Goal: Transaction & Acquisition: Purchase product/service

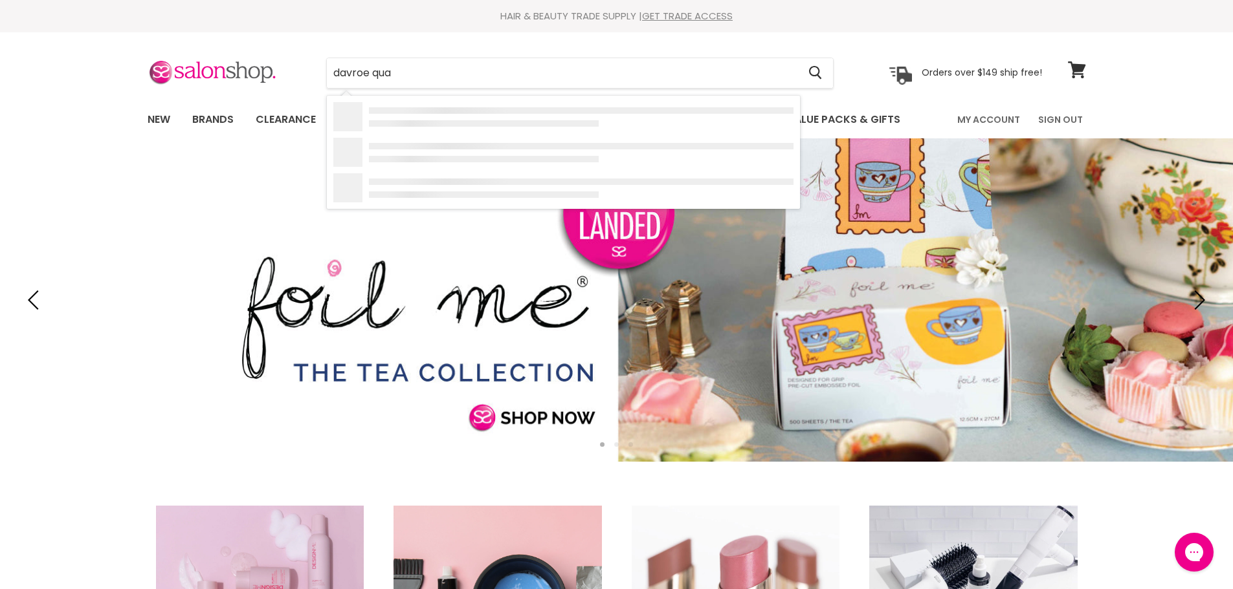
type input "davroe quad"
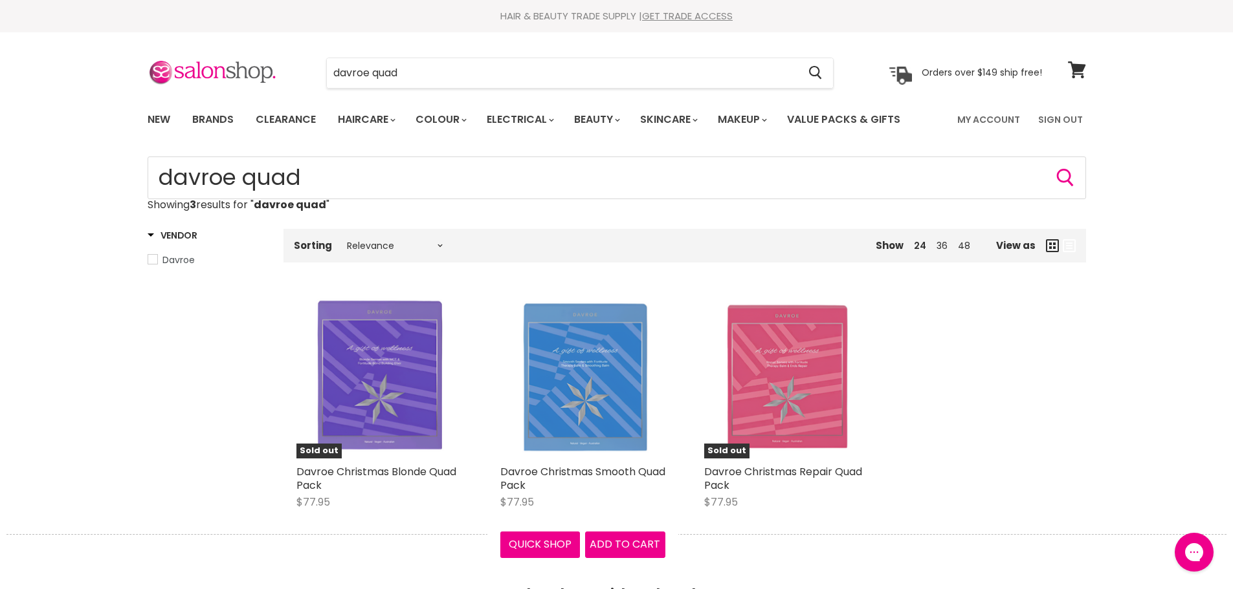
click at [585, 383] on img "Main content" at bounding box center [582, 376] width 146 height 165
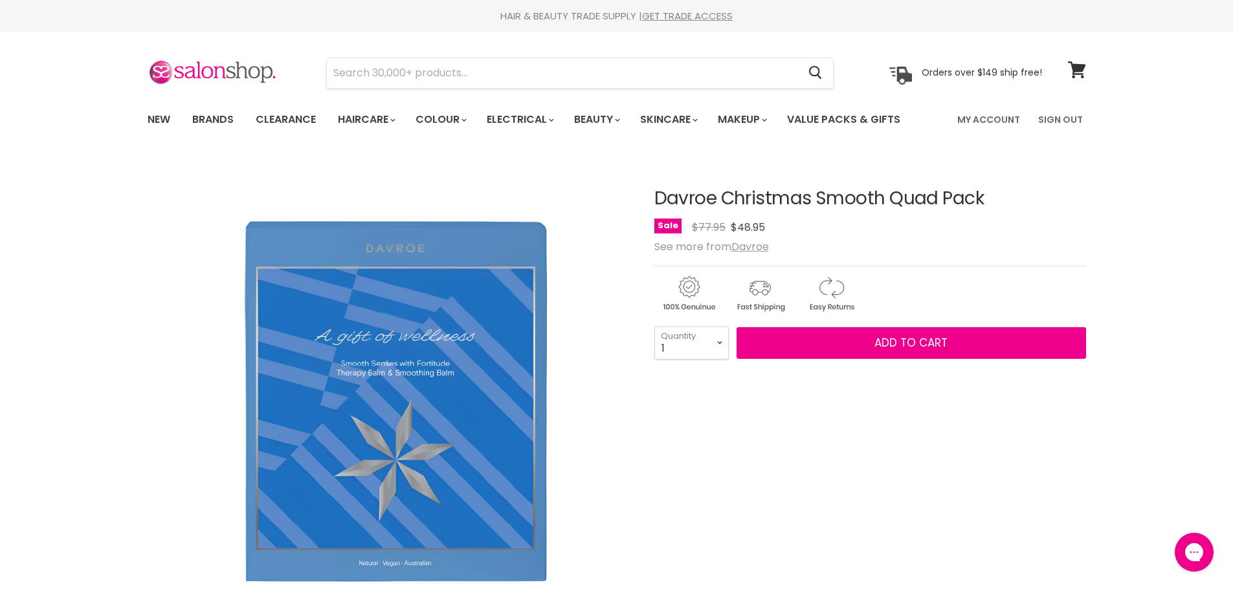
select select "7"
click at [654, 327] on select "1 2 3 4 5 6 7 8 9 10+" at bounding box center [691, 343] width 74 height 32
type input "7"
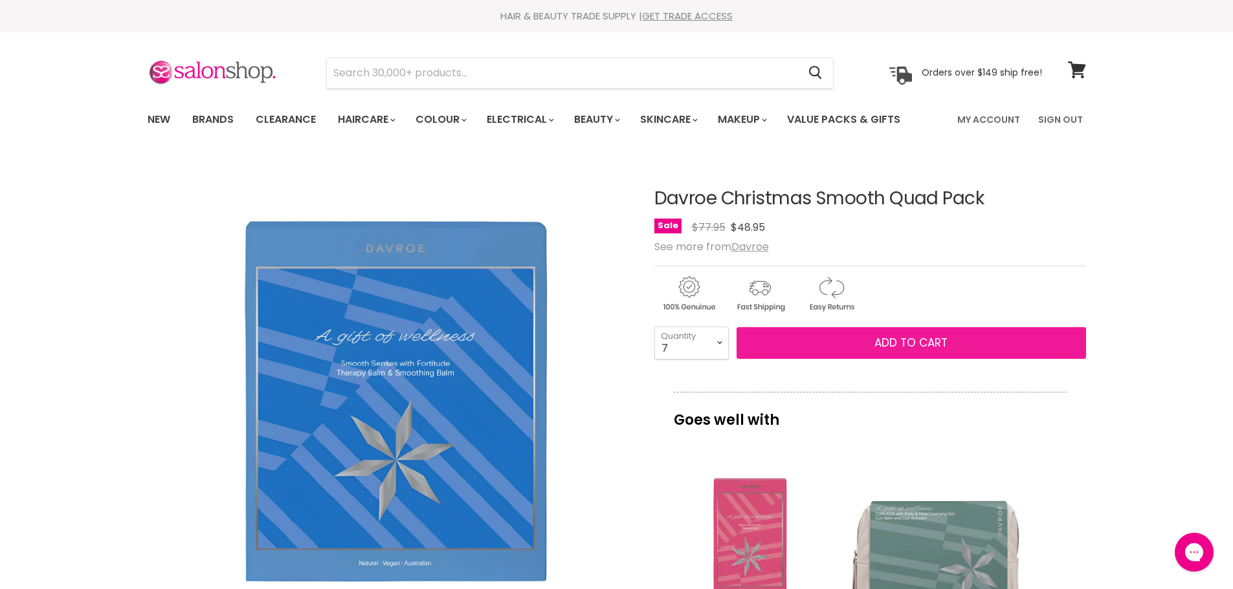
click at [826, 348] on button "Add to cart" at bounding box center [910, 343] width 349 height 32
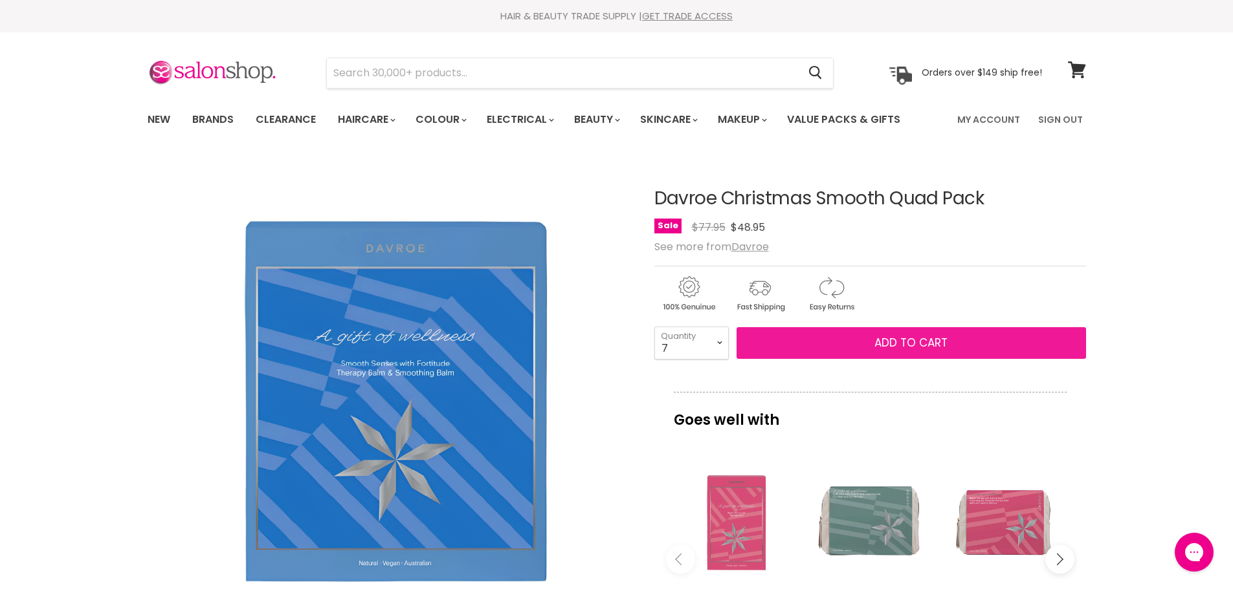
click at [901, 342] on span "Add to cart" at bounding box center [910, 343] width 73 height 16
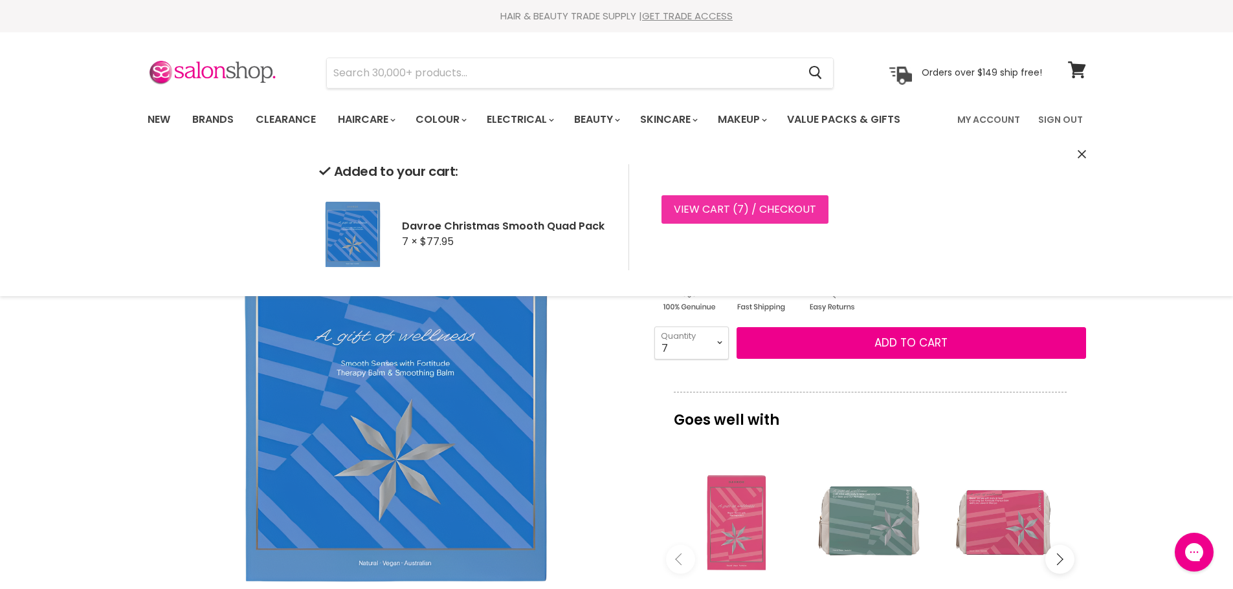
click at [724, 204] on link "View cart ( 7 ) / Checkout" at bounding box center [744, 209] width 167 height 28
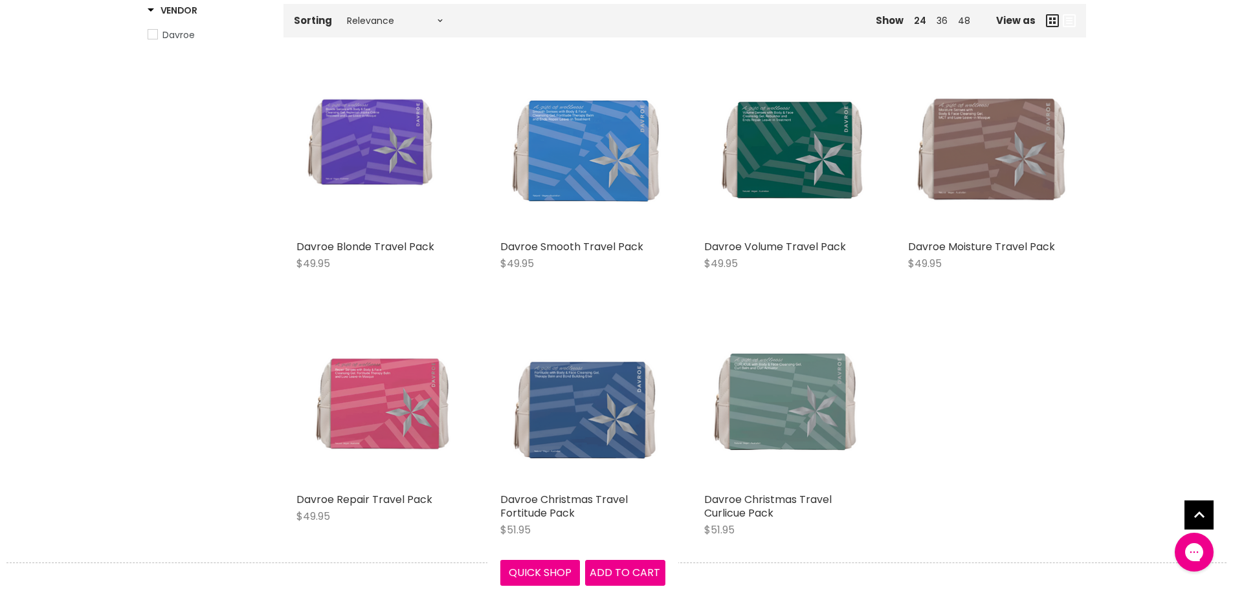
scroll to position [259, 0]
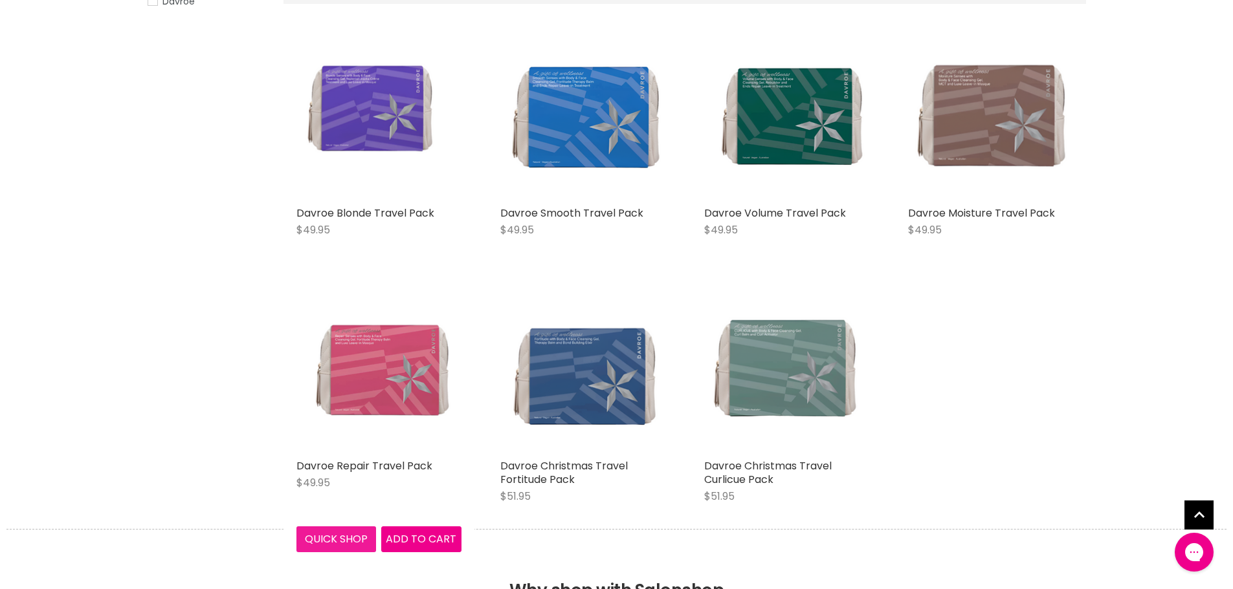
click at [340, 539] on button "Quick shop" at bounding box center [336, 540] width 80 height 26
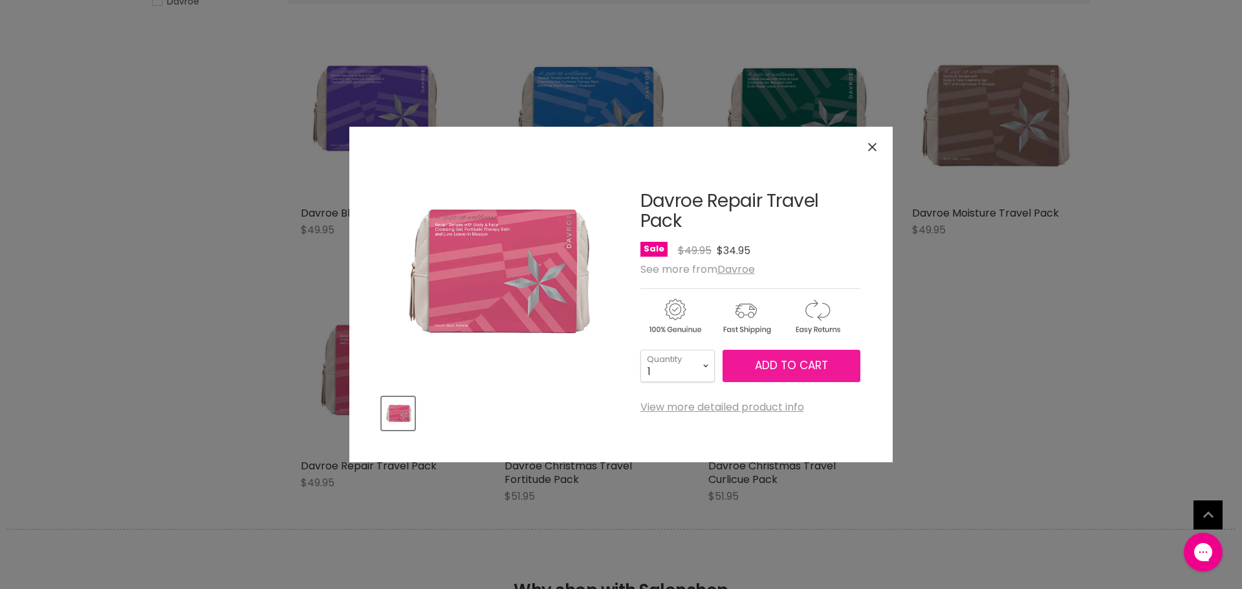
click at [782, 364] on span "Add to cart" at bounding box center [791, 366] width 73 height 16
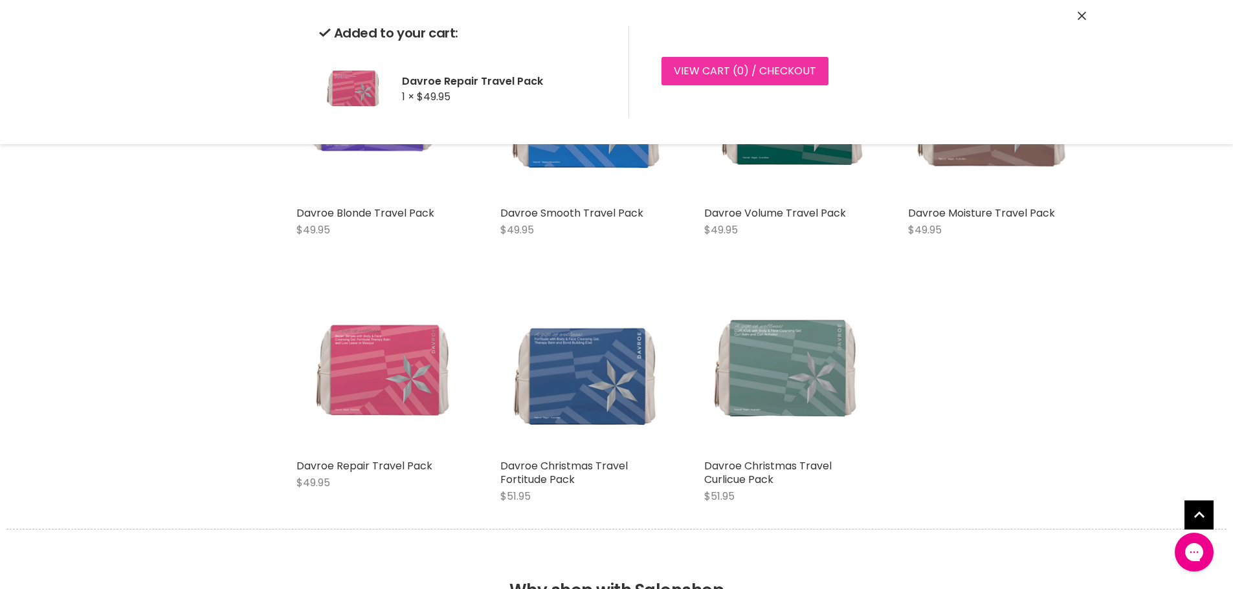
click at [675, 61] on link "View cart ( 0 ) / Checkout" at bounding box center [744, 71] width 167 height 28
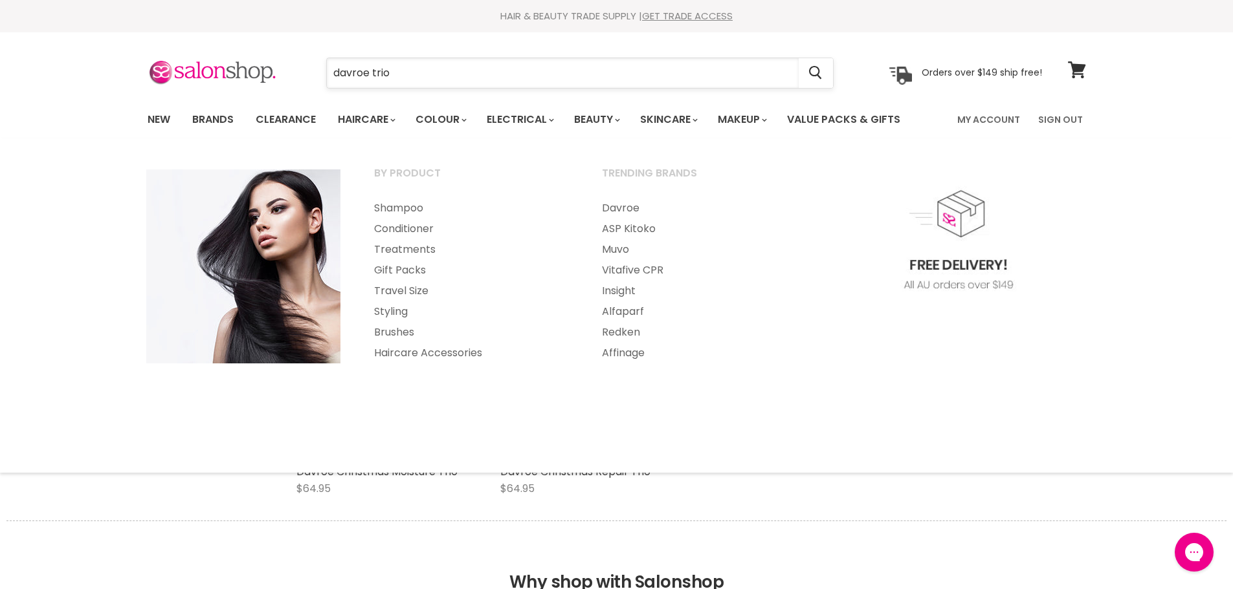
click at [429, 65] on input "davroe trio" at bounding box center [563, 73] width 472 height 30
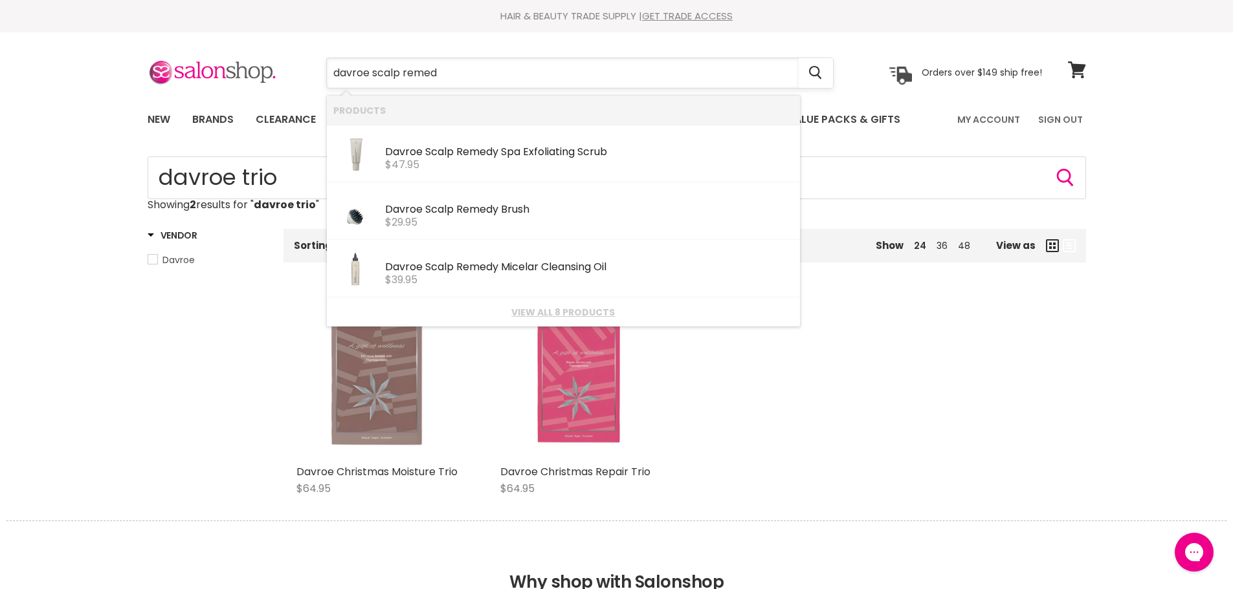
type input "davroe scalp remedy"
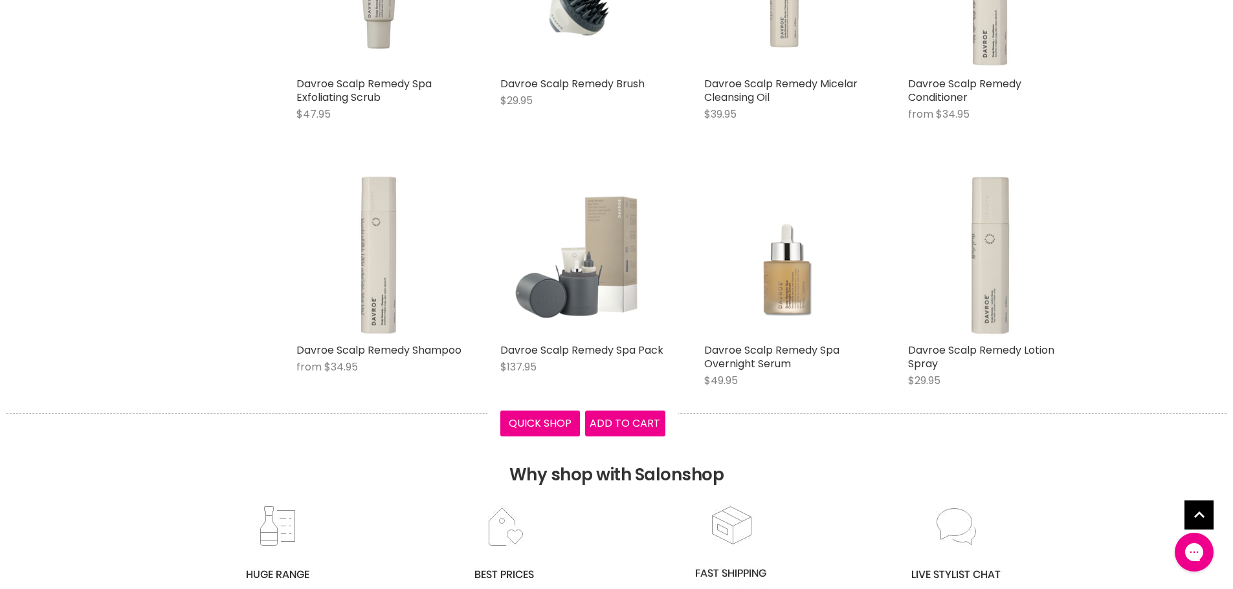
click at [598, 274] on img "Main content" at bounding box center [582, 254] width 165 height 165
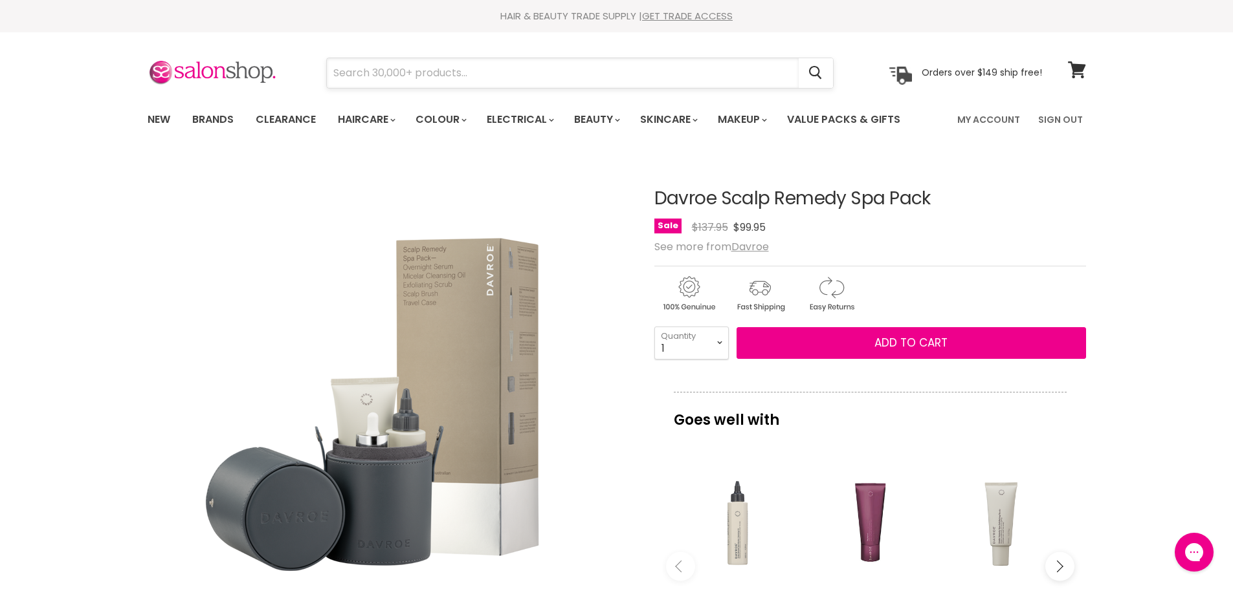
click at [411, 76] on input "Search" at bounding box center [563, 73] width 472 height 30
type input "nak quad"
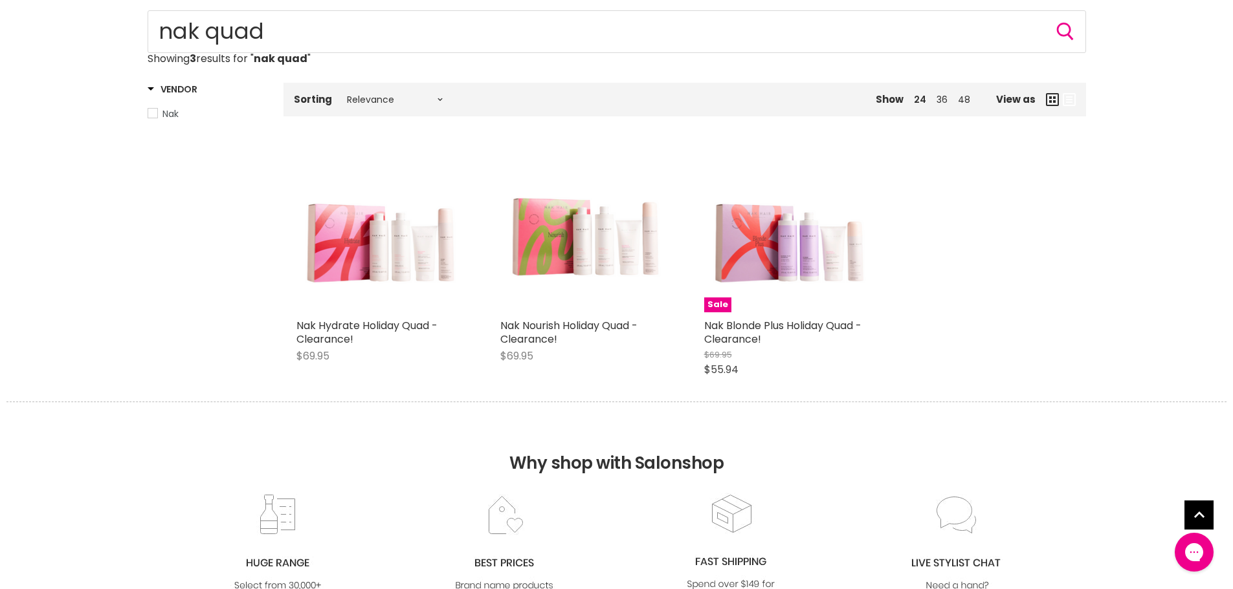
scroll to position [65, 0]
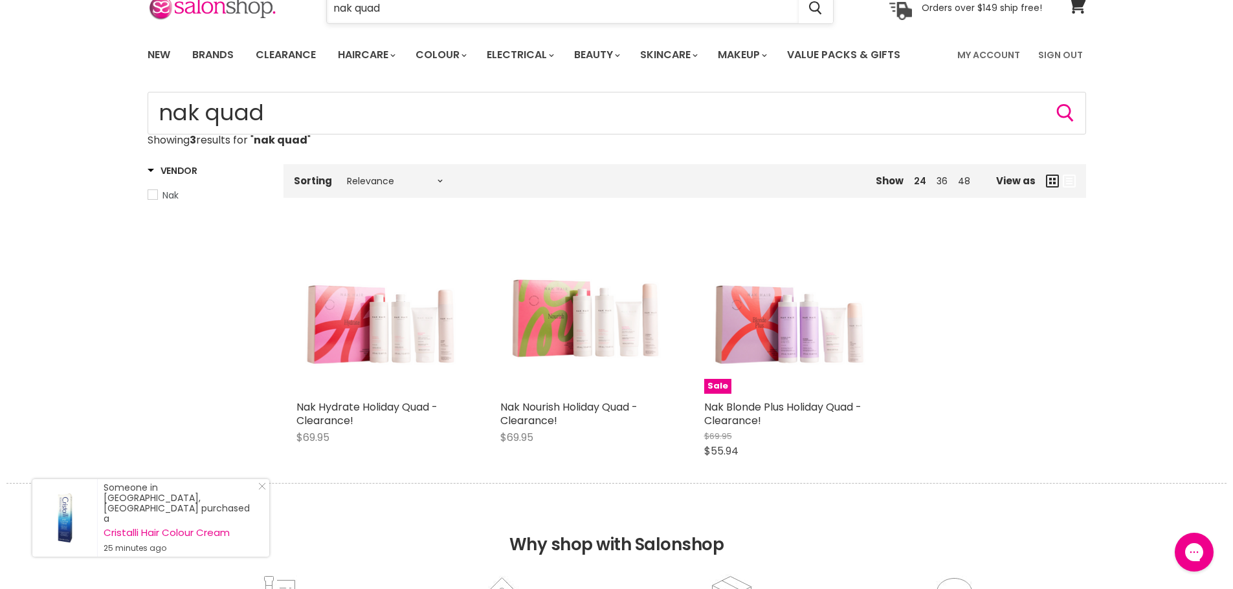
click at [396, 6] on input "nak quad" at bounding box center [563, 9] width 472 height 30
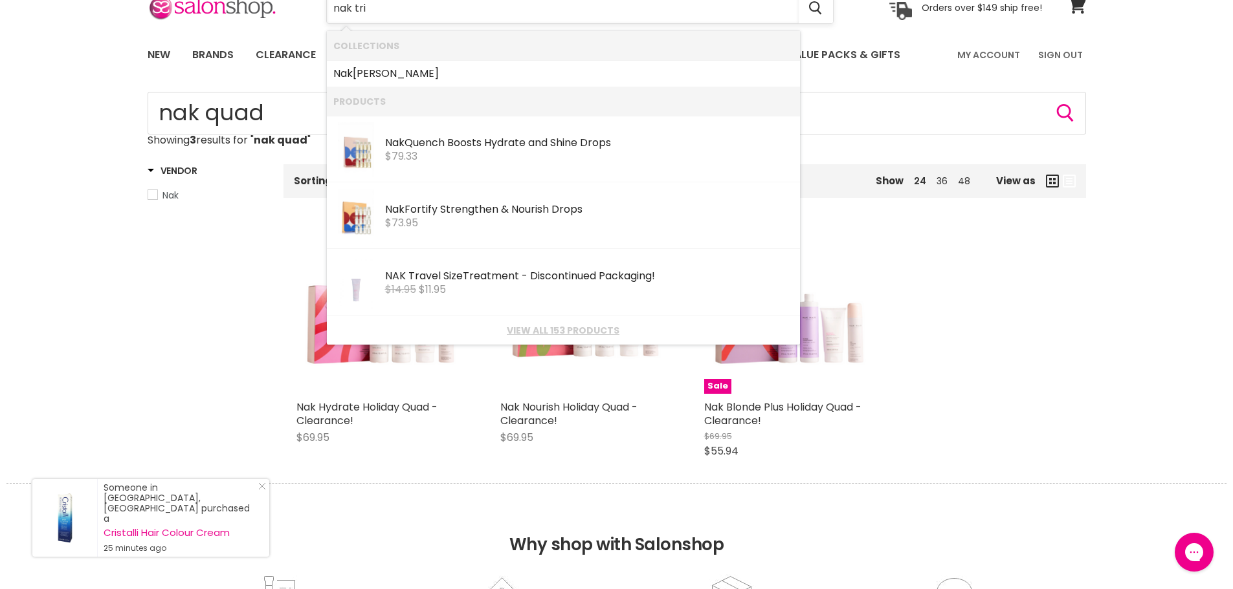
type input "nak trio"
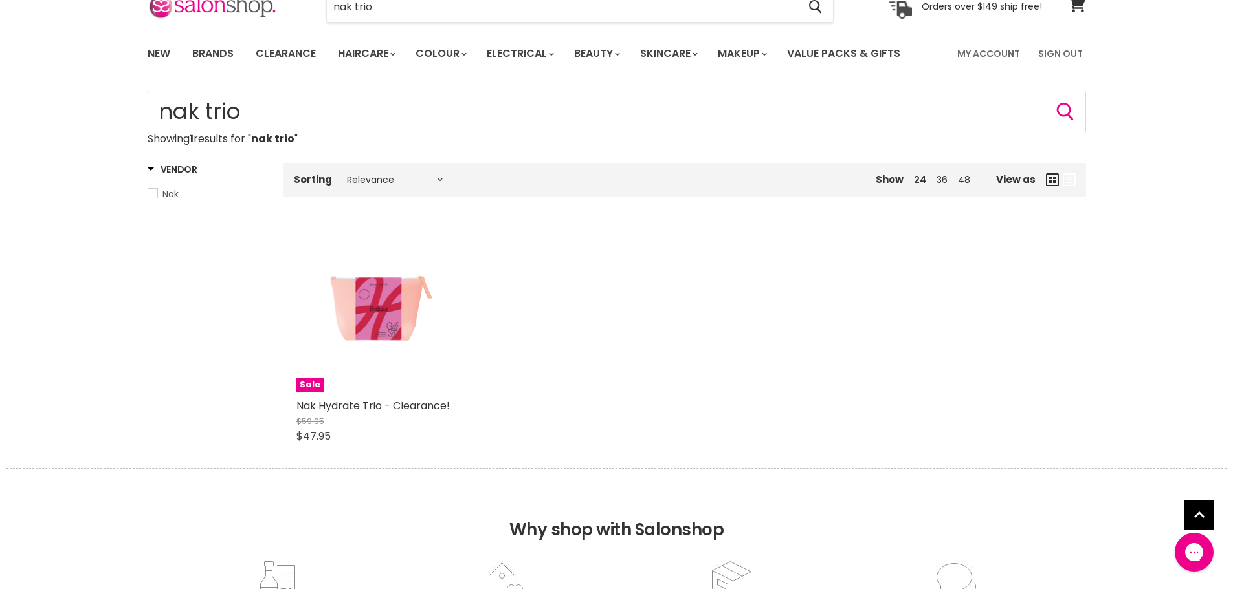
scroll to position [65, 0]
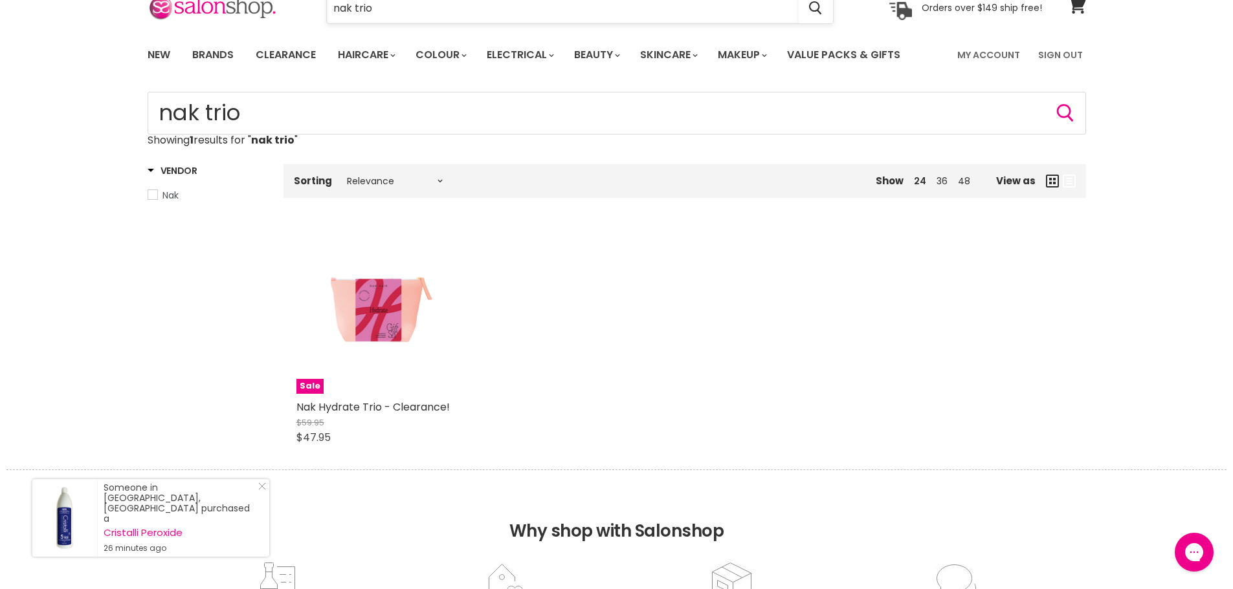
click at [381, 12] on input "nak trio" at bounding box center [563, 9] width 472 height 30
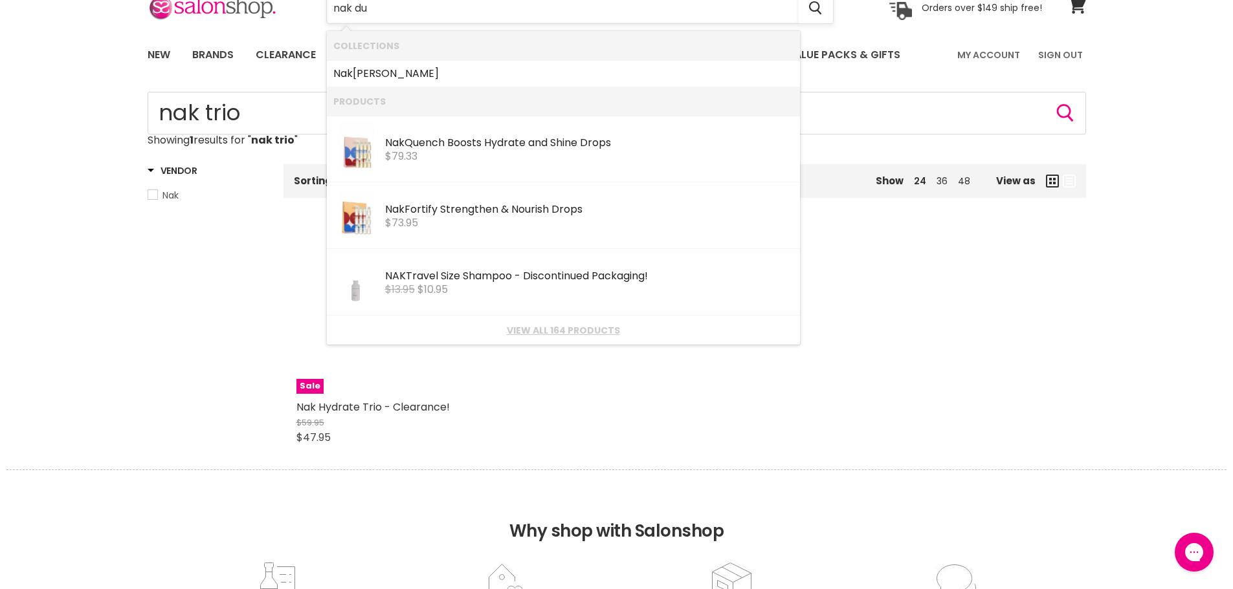
type input "nak duo"
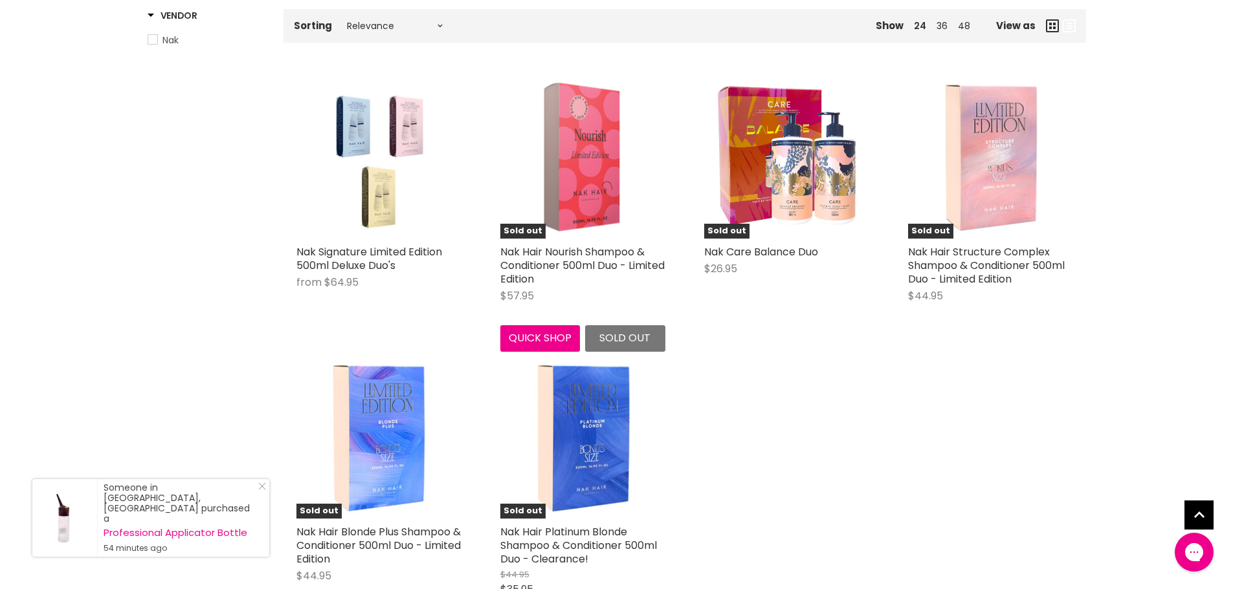
scroll to position [388, 0]
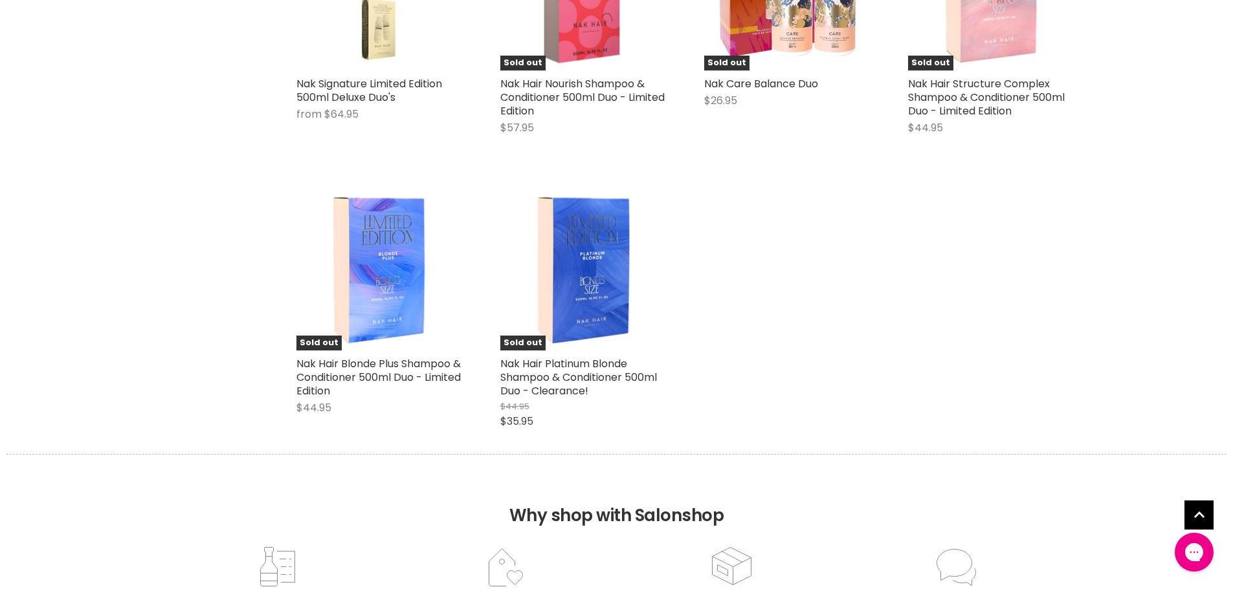
click at [727, 276] on div "Nak Signature Limited Edition 500ml Deluxe Duo's from $64.95 Nak Quick shop Cho…" at bounding box center [684, 174] width 802 height 562
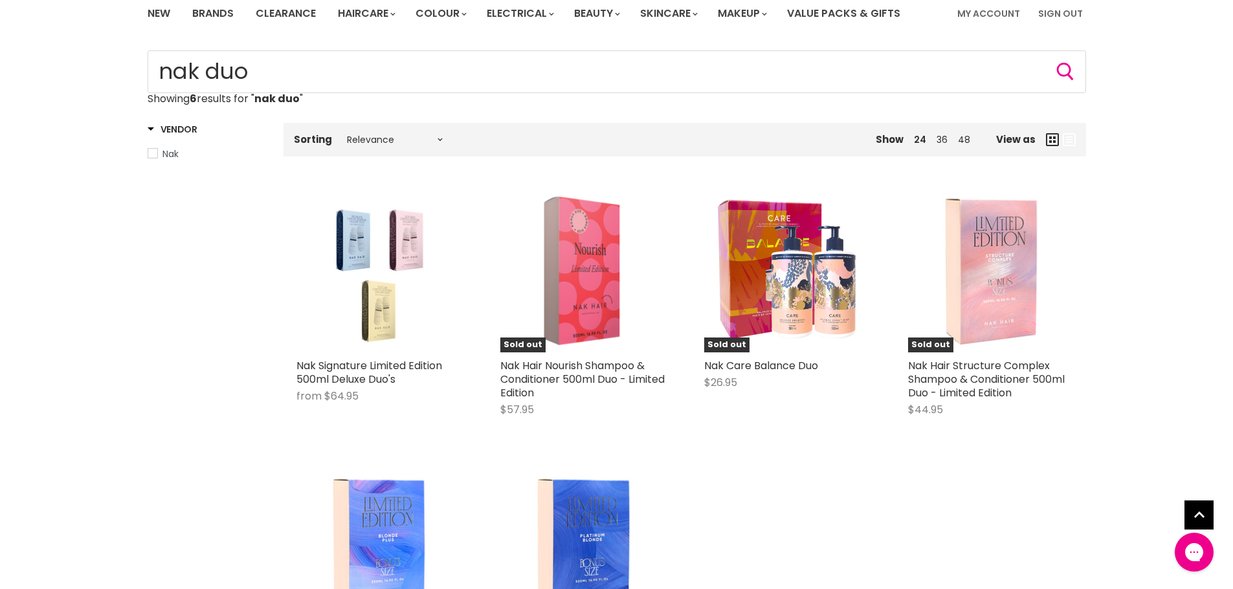
scroll to position [0, 0]
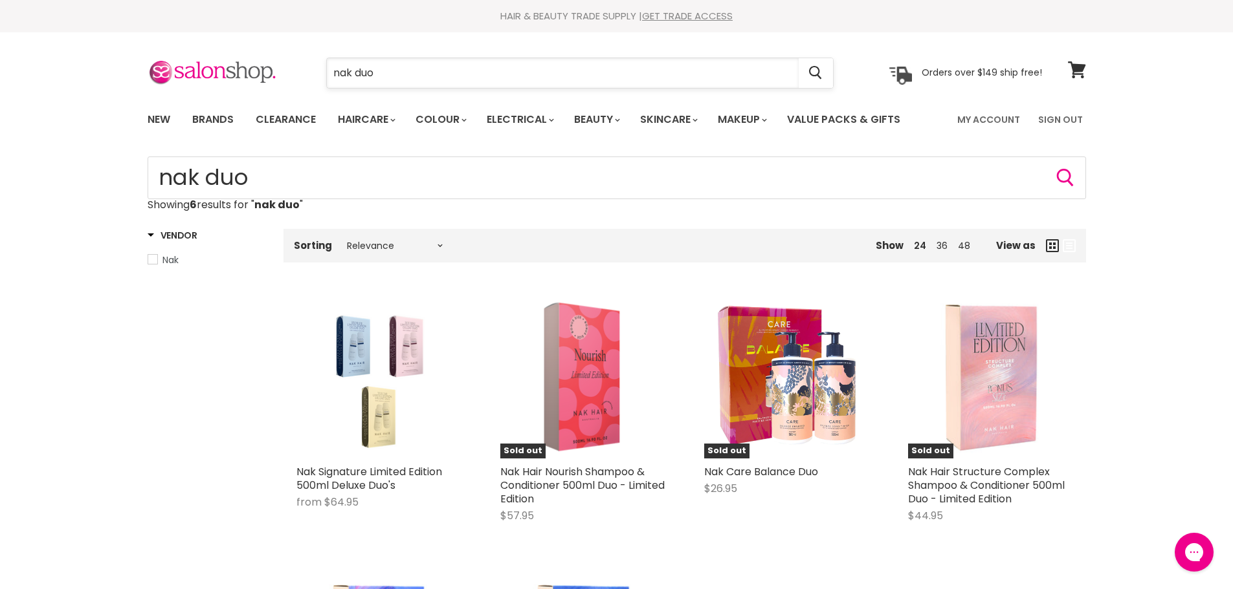
click at [404, 68] on input "nak duo" at bounding box center [563, 73] width 472 height 30
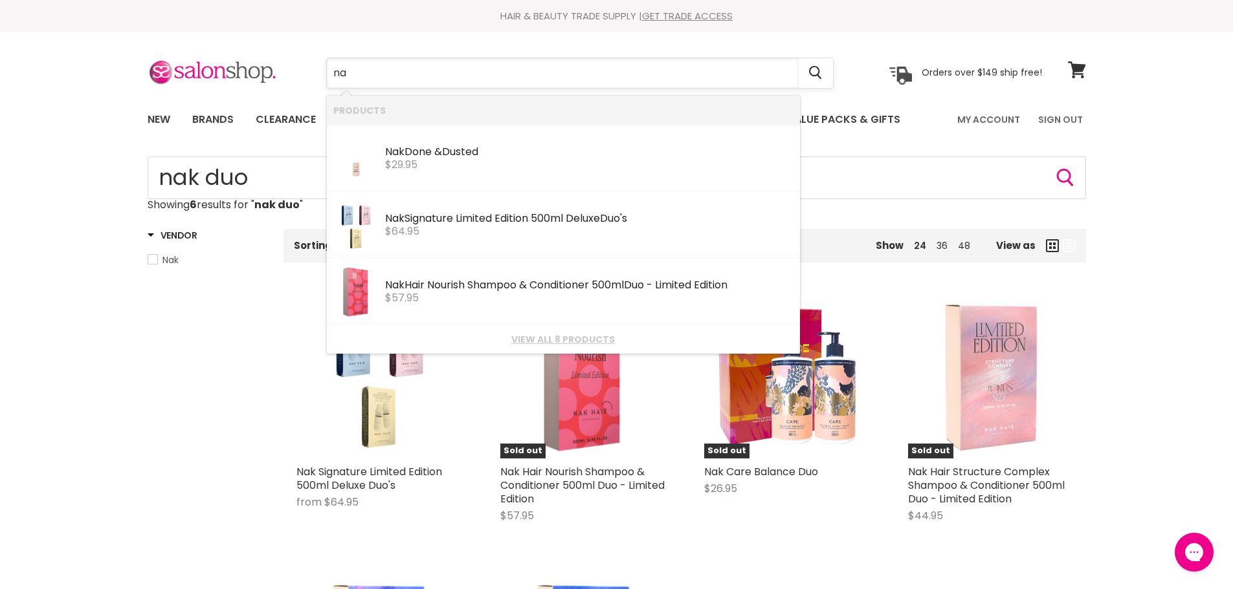
type input "n"
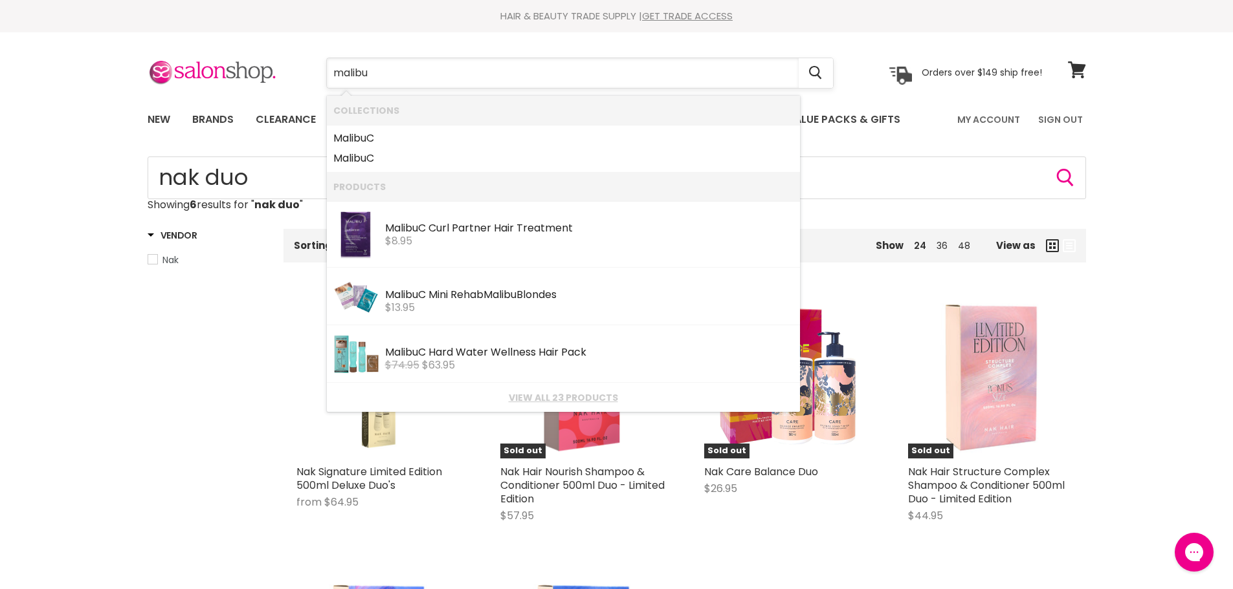
type input "malibu c"
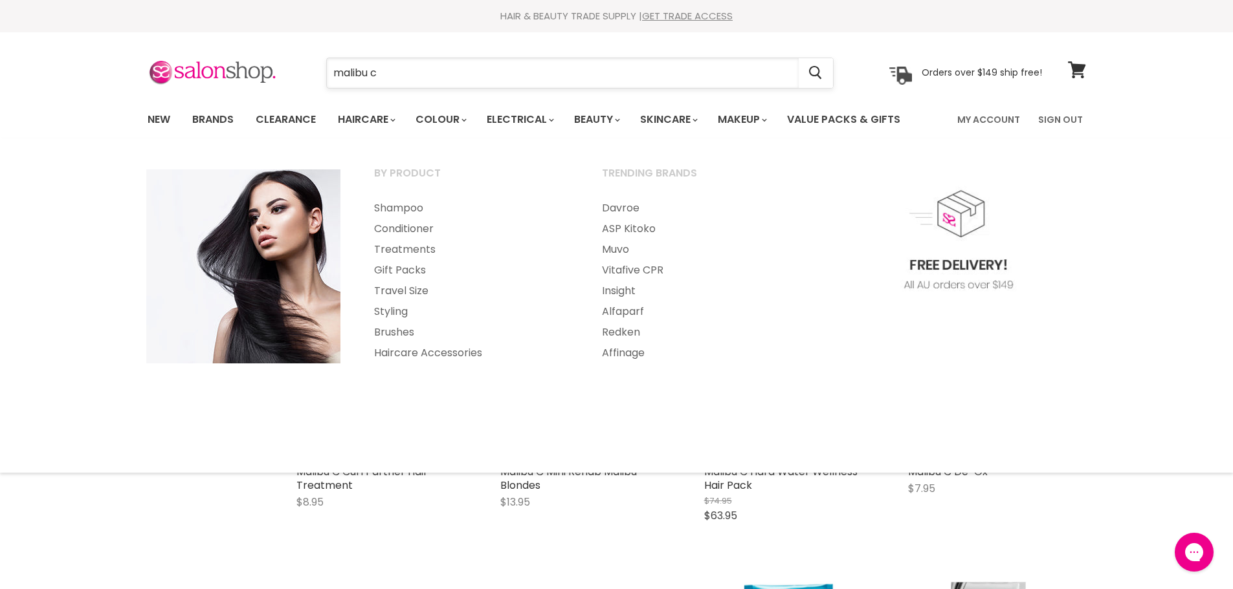
click at [411, 75] on input "malibu c" at bounding box center [563, 73] width 472 height 30
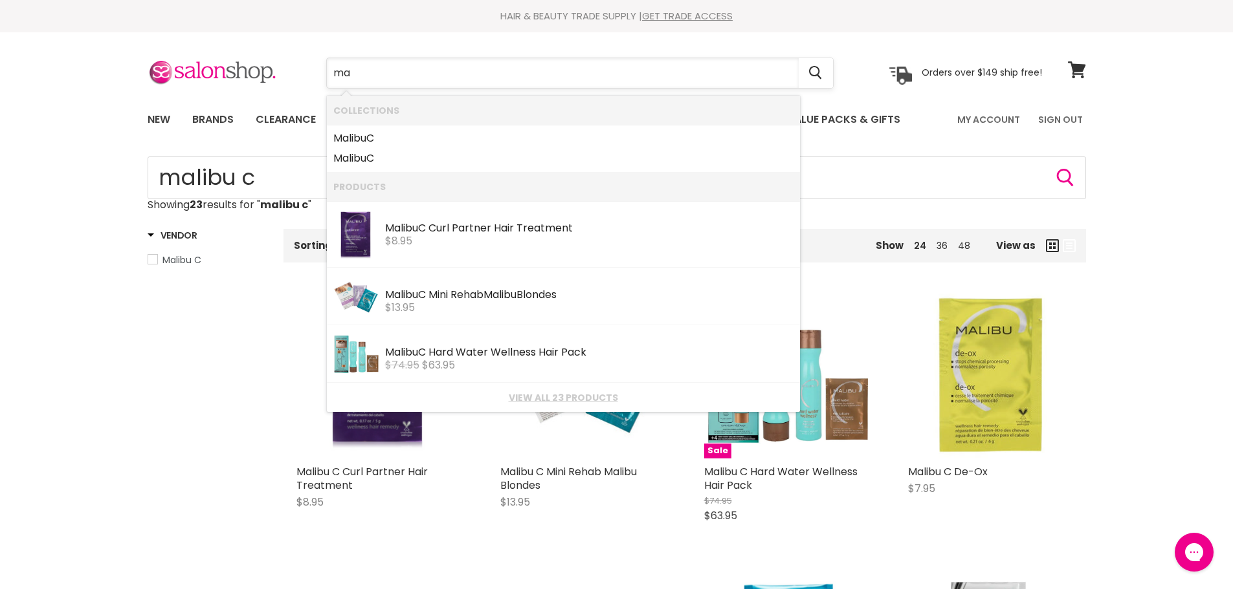
type input "m"
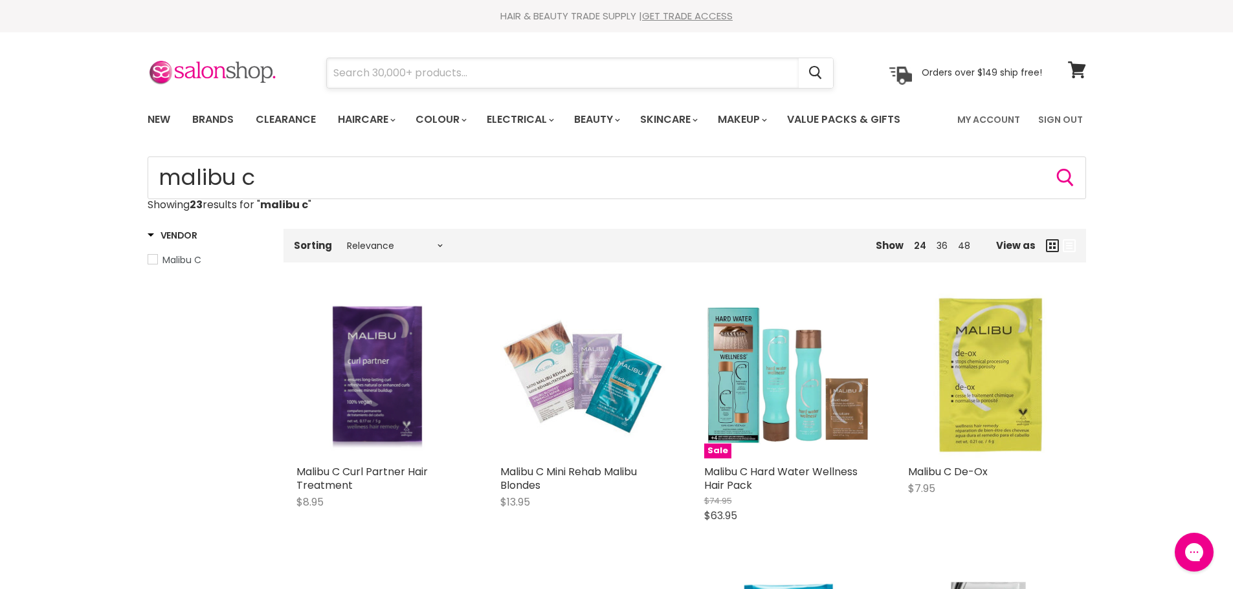
paste input "De Lorenzo Tricho Sensitive"
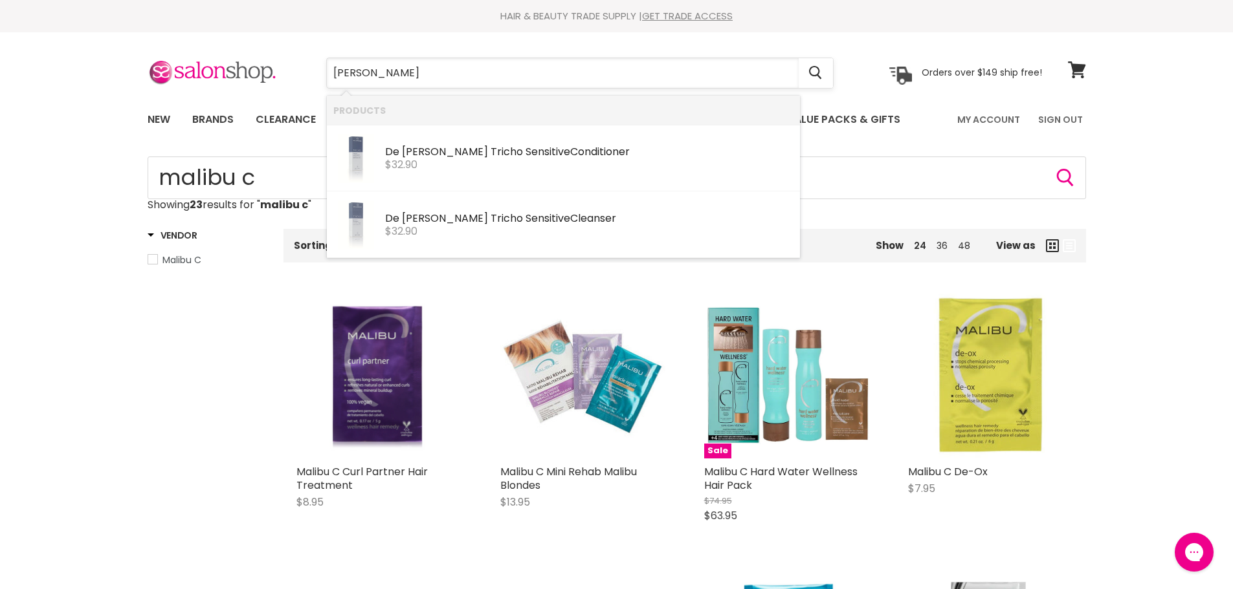
type input "De Lorenzo Tricho"
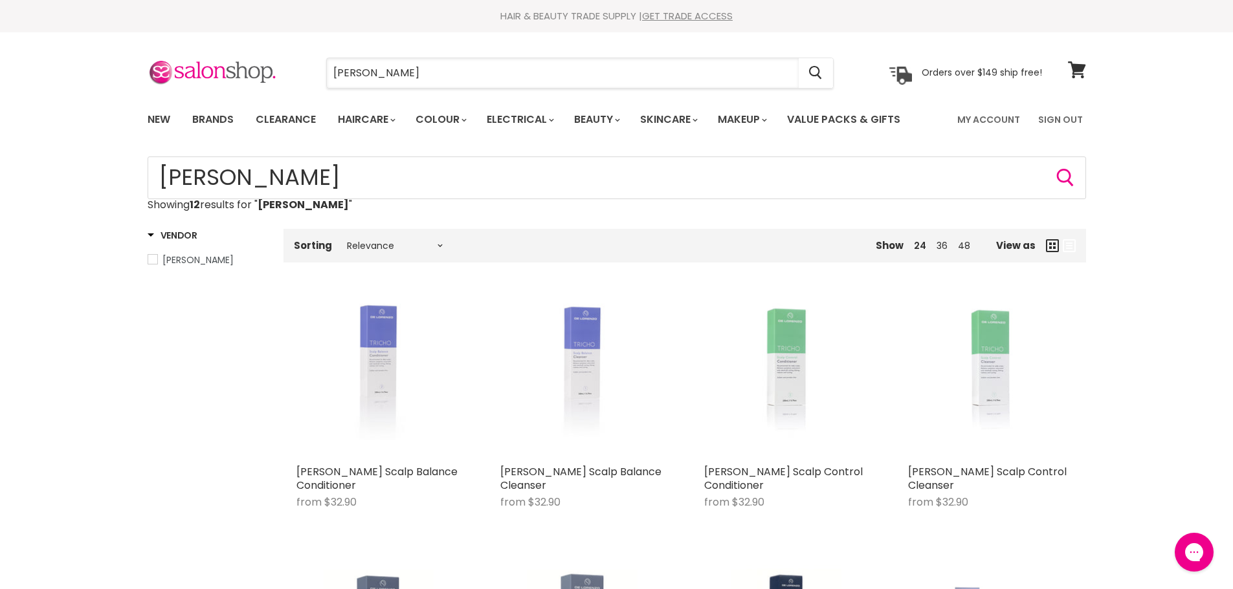
drag, startPoint x: 446, startPoint y: 76, endPoint x: 313, endPoint y: 74, distance: 133.3
click at [313, 74] on div "[PERSON_NAME] Cancel" at bounding box center [579, 73] width 573 height 30
paste input "bondi boost"
type input "bondi boost"
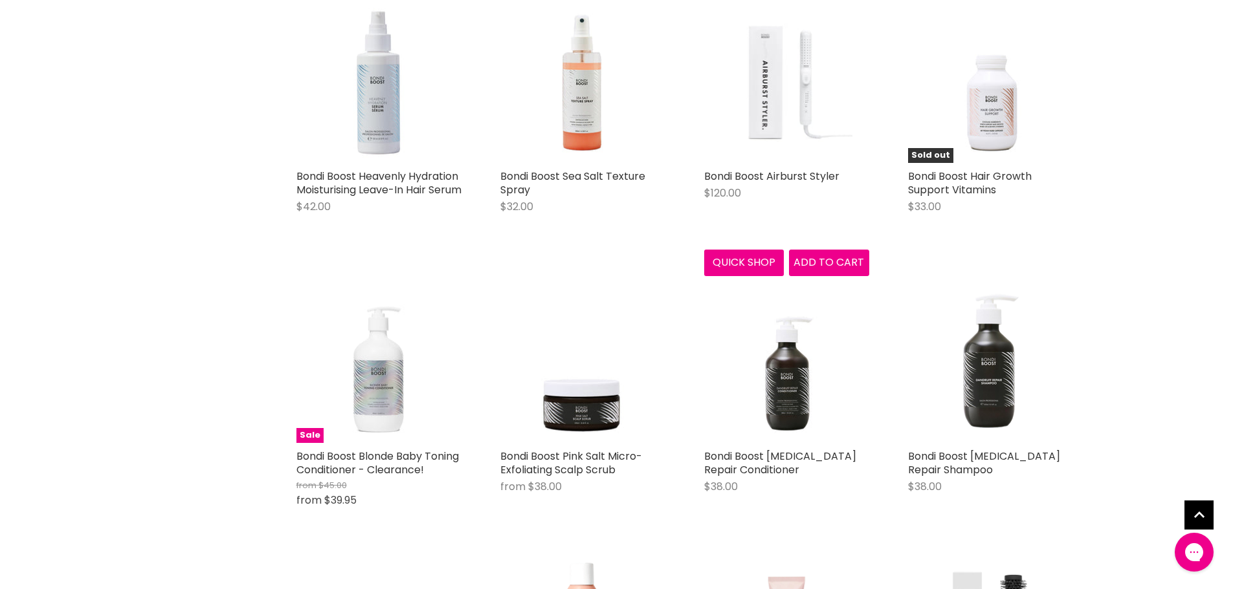
scroll to position [1165, 0]
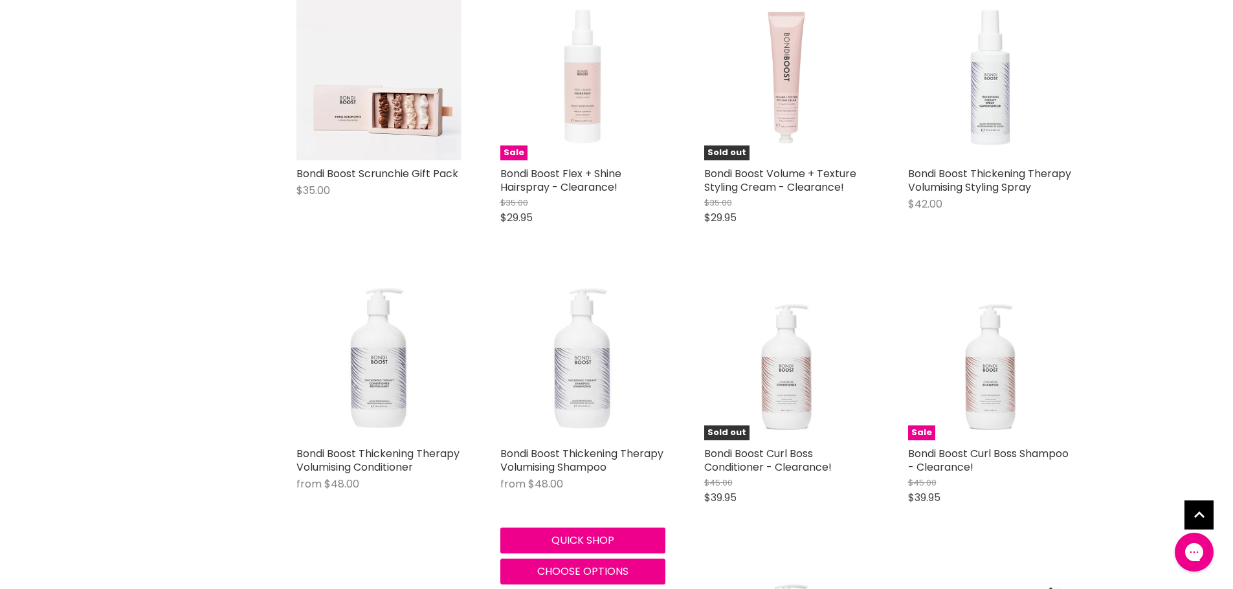
scroll to position [2911, 0]
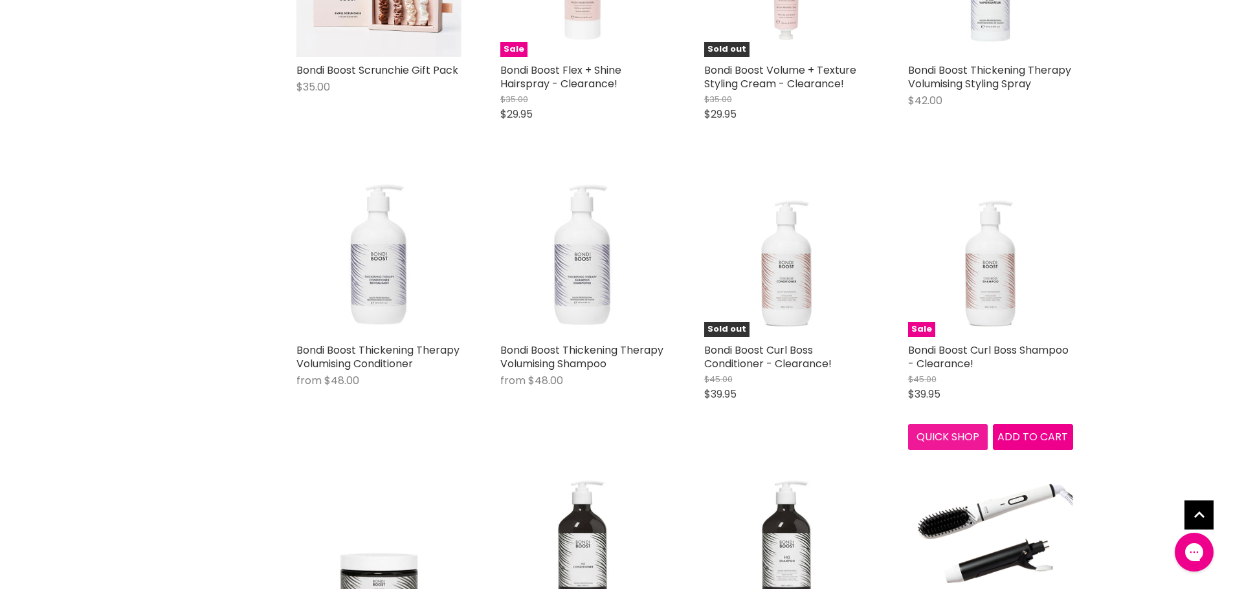
click at [959, 450] on button "Quick shop" at bounding box center [948, 437] width 80 height 26
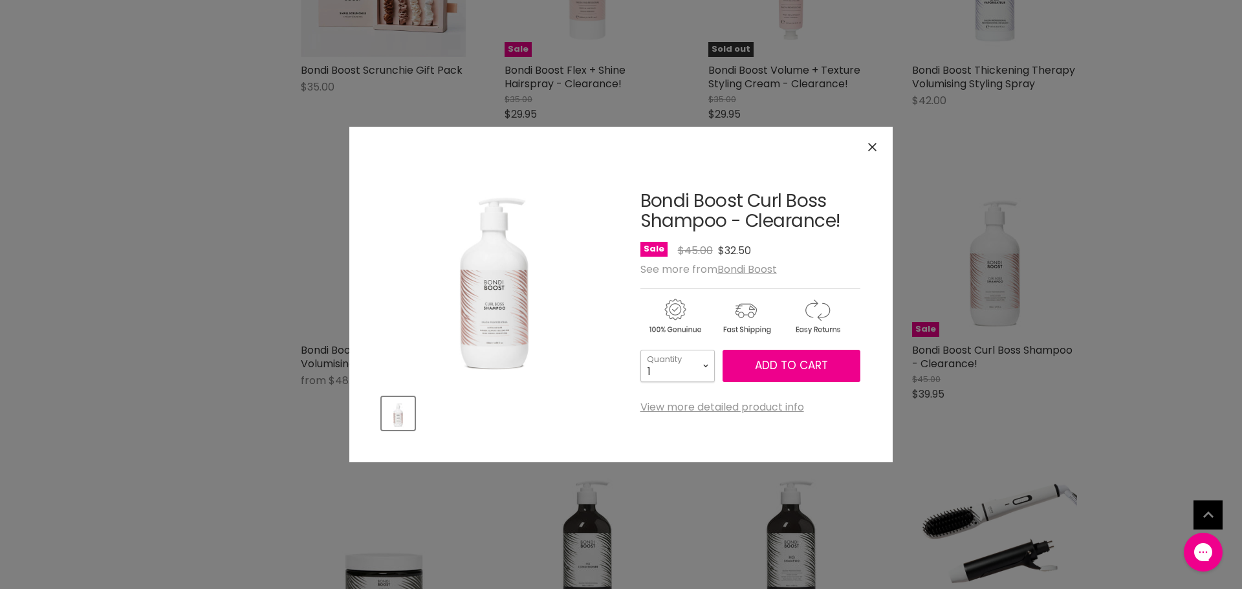
click at [702, 366] on select "1 2 3 4 5 6 7 8 9 10+" at bounding box center [678, 366] width 74 height 32
select select "5"
click at [641, 350] on select "1 2 3 4 5 6 7 8 9 10+" at bounding box center [678, 366] width 74 height 32
type input "5"
click at [793, 356] on button "Add to cart" at bounding box center [792, 366] width 138 height 32
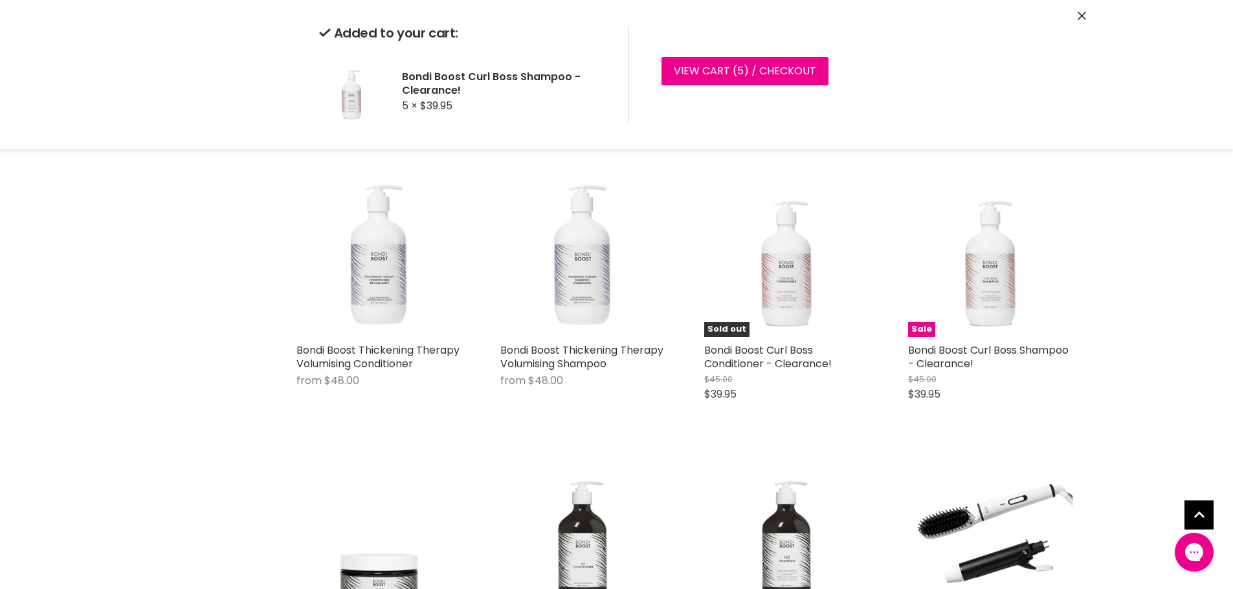
click at [1082, 16] on icon "Close" at bounding box center [1081, 16] width 8 height 8
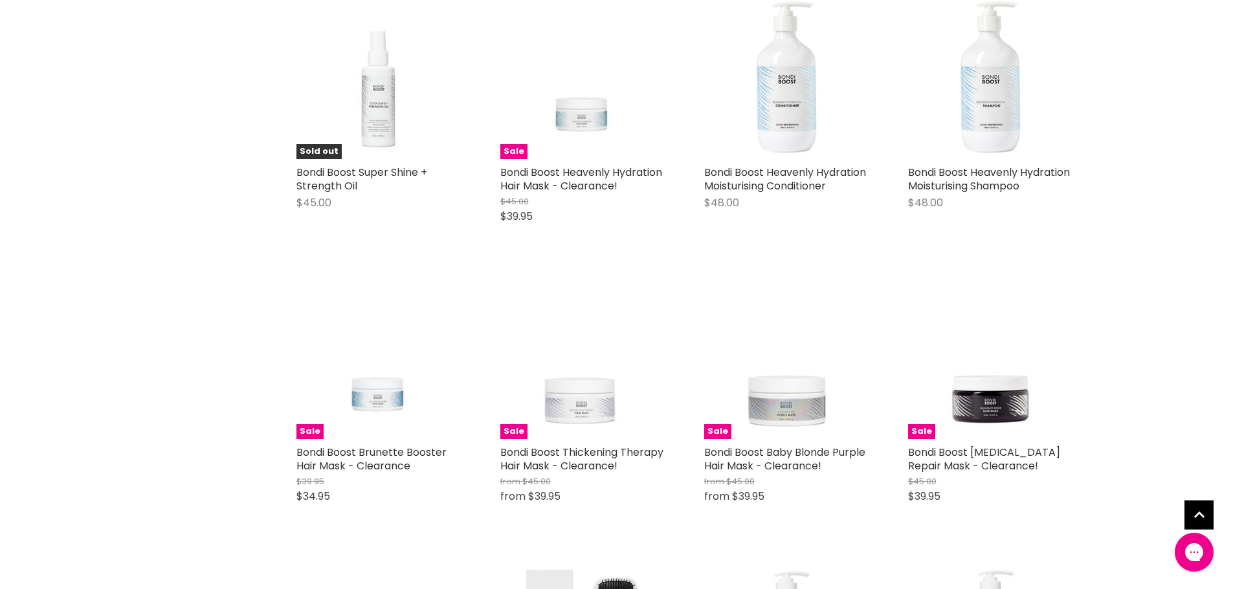
scroll to position [4529, 0]
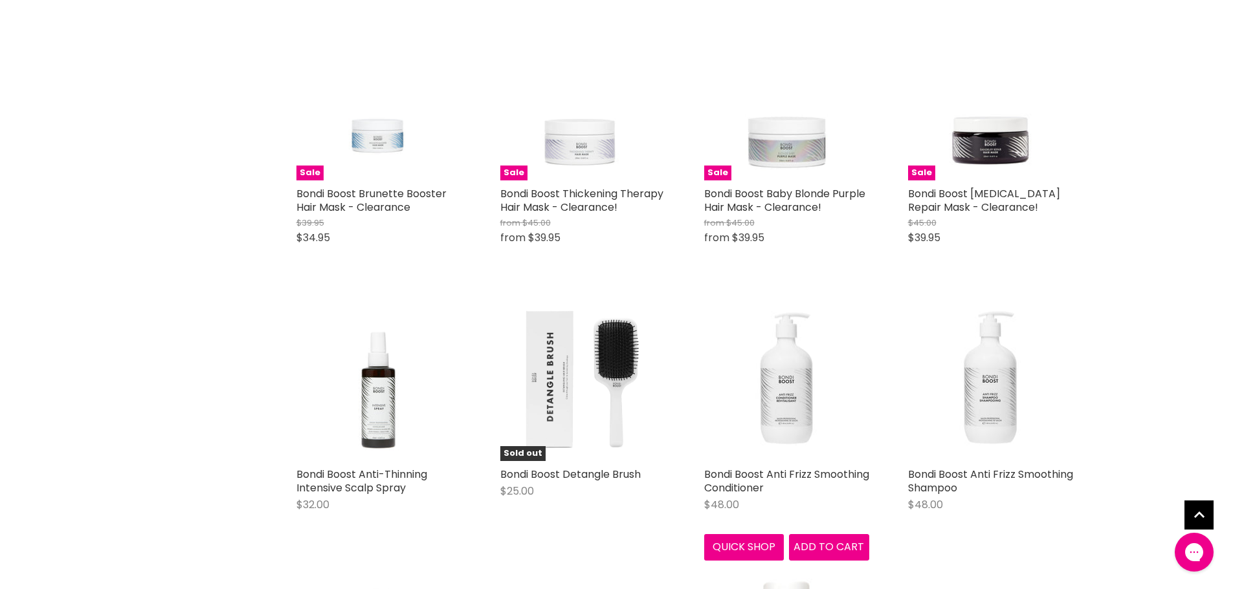
scroll to position [4399, 0]
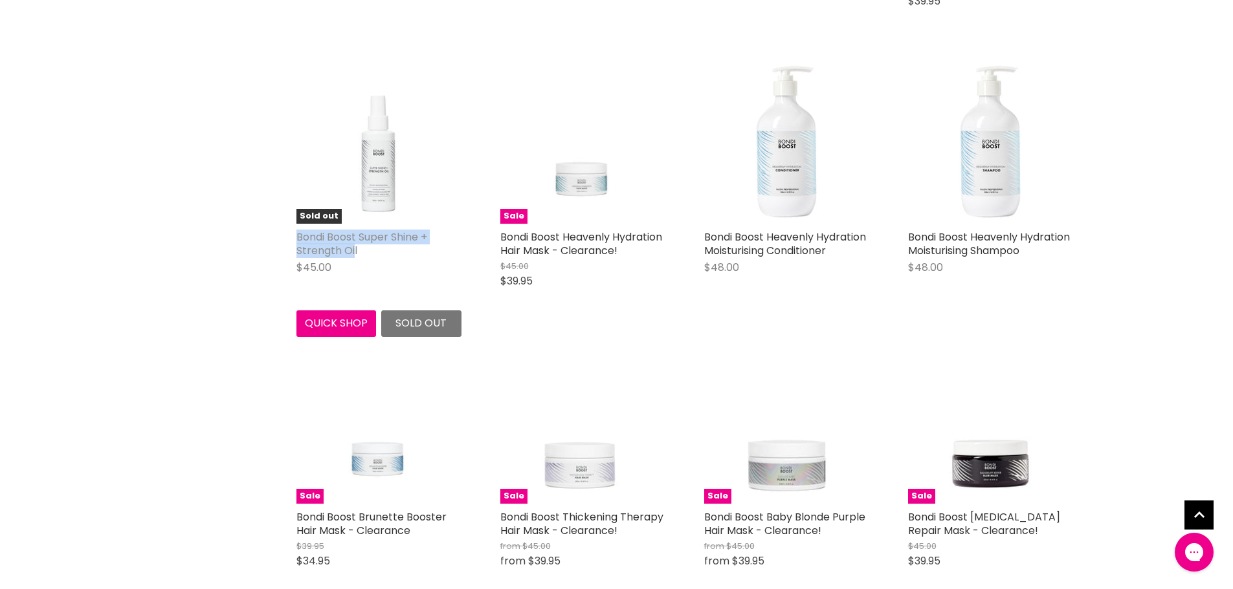
drag, startPoint x: 288, startPoint y: 260, endPoint x: 354, endPoint y: 285, distance: 70.4
click at [354, 285] on div "Sold out Bondi Boost Super Shine + Strength Oil $45.00 Bondi Boost Quick shop S…" at bounding box center [378, 198] width 191 height 304
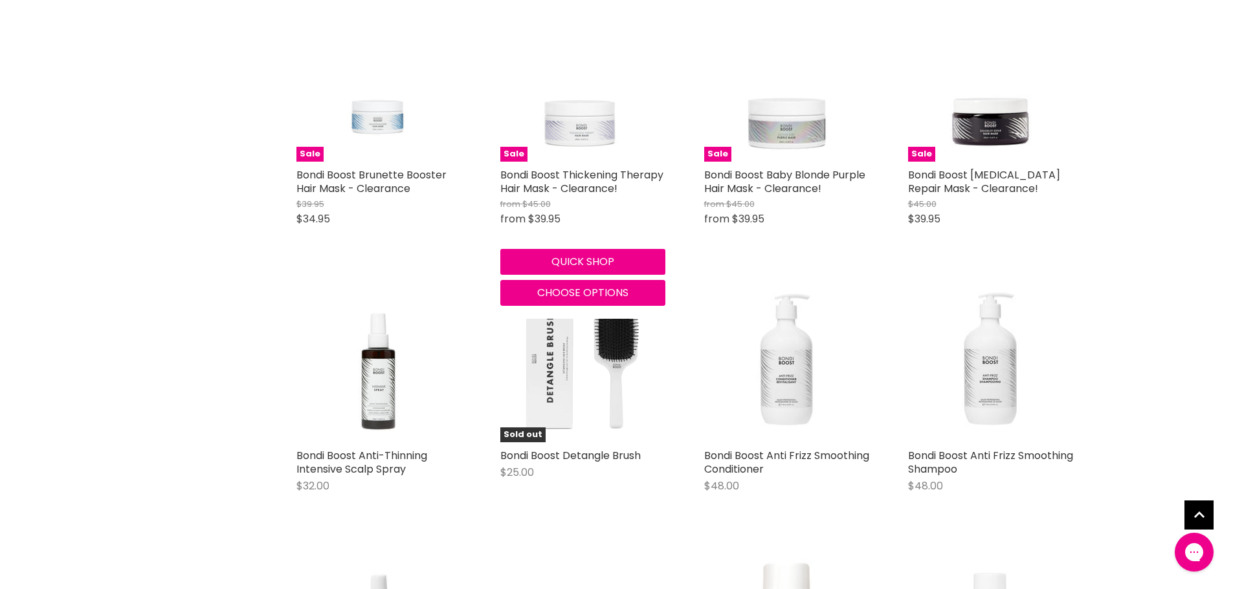
scroll to position [4917, 0]
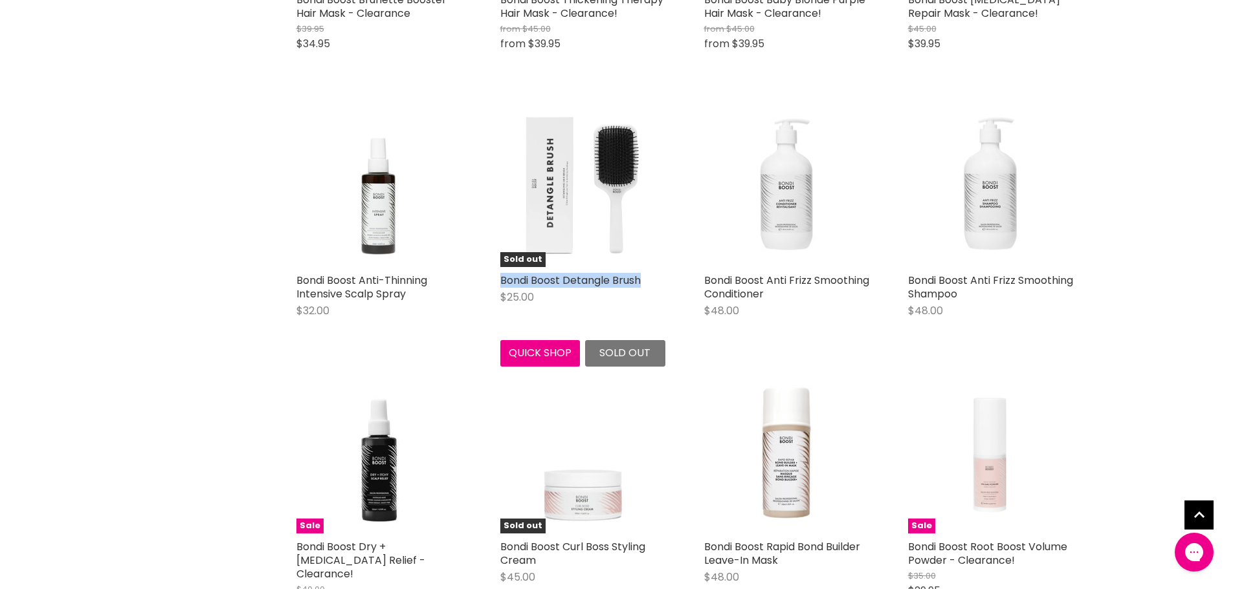
drag, startPoint x: 490, startPoint y: 306, endPoint x: 616, endPoint y: 311, distance: 125.6
click at [656, 311] on div "Sold out Bondi Boost Detangle Brush $25.00 Bondi Boost Quick shop Sold out" at bounding box center [582, 234] width 191 height 290
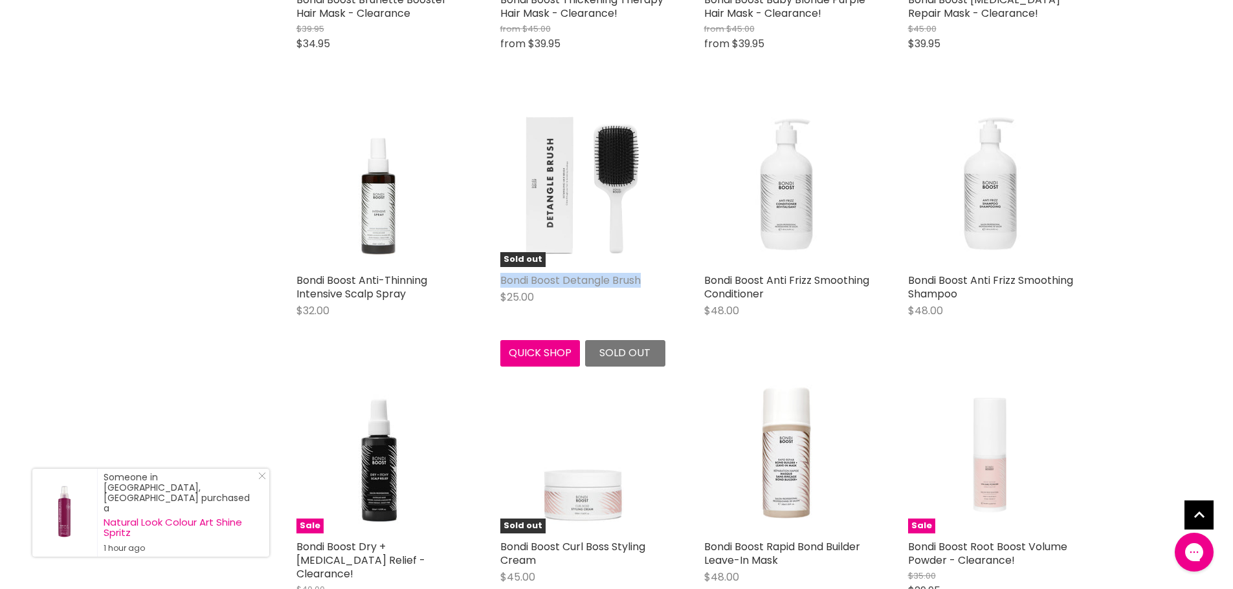
copy link "Bondi Boost Detangle Brush"
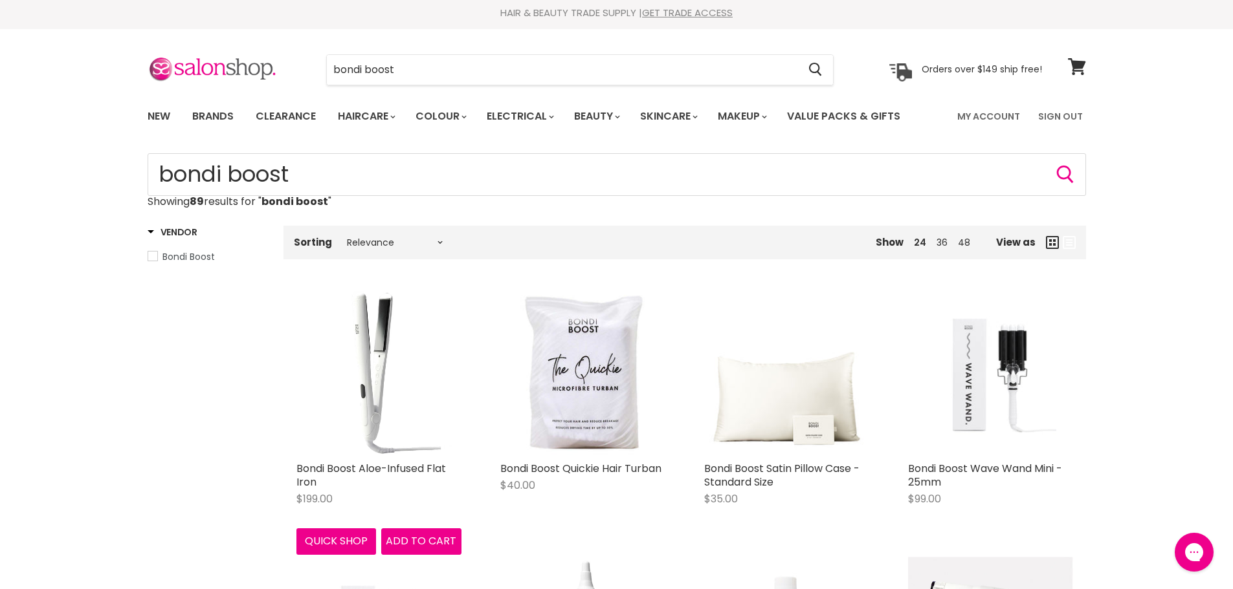
scroll to position [0, 0]
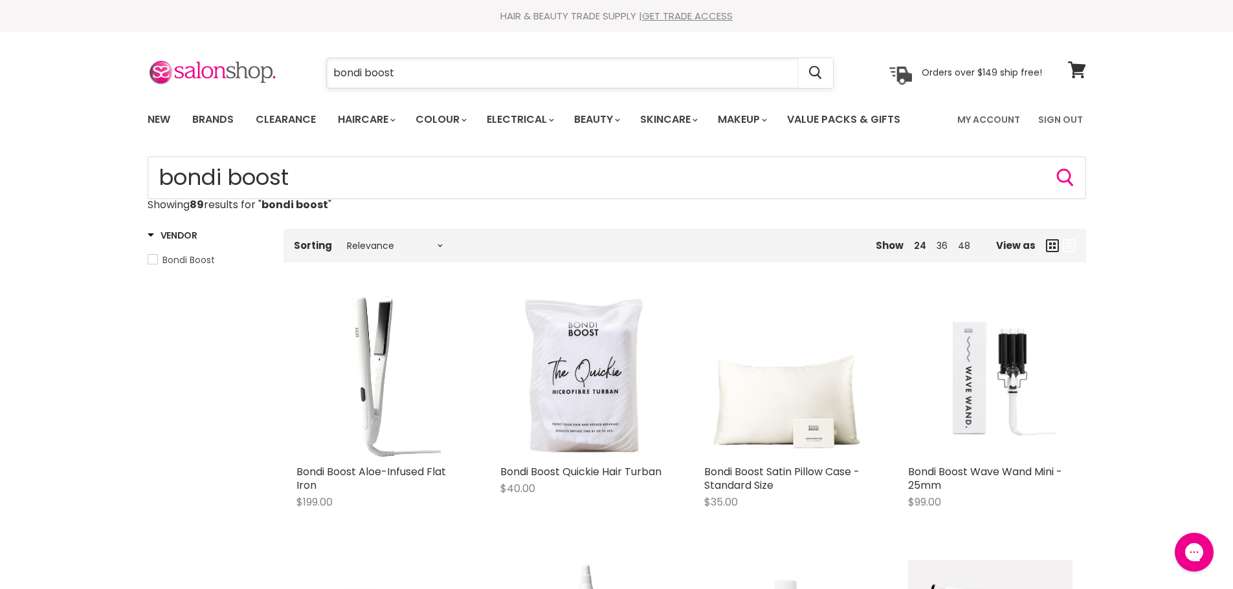
click at [454, 69] on input "bondi boost" at bounding box center [563, 73] width 472 height 30
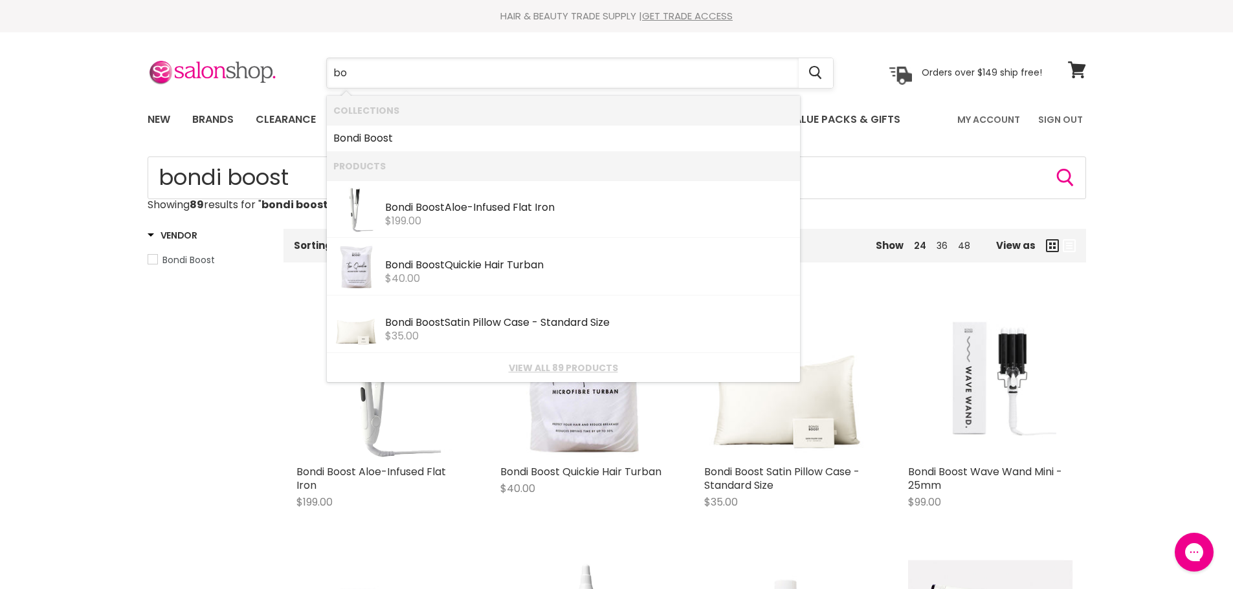
type input "b"
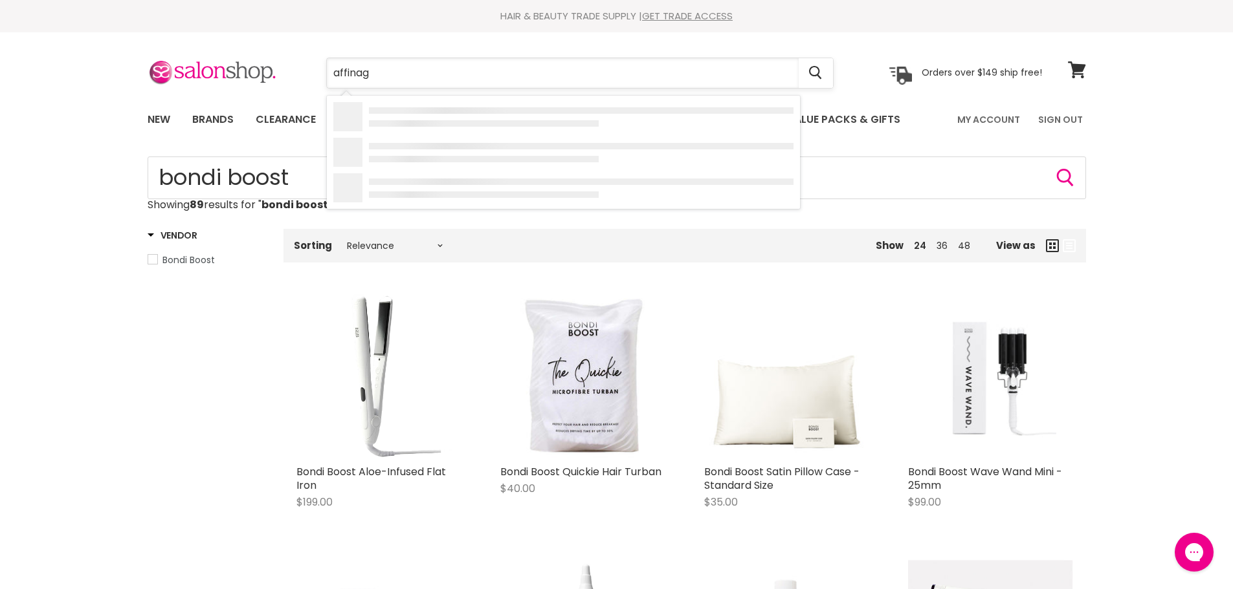
type input "affinage"
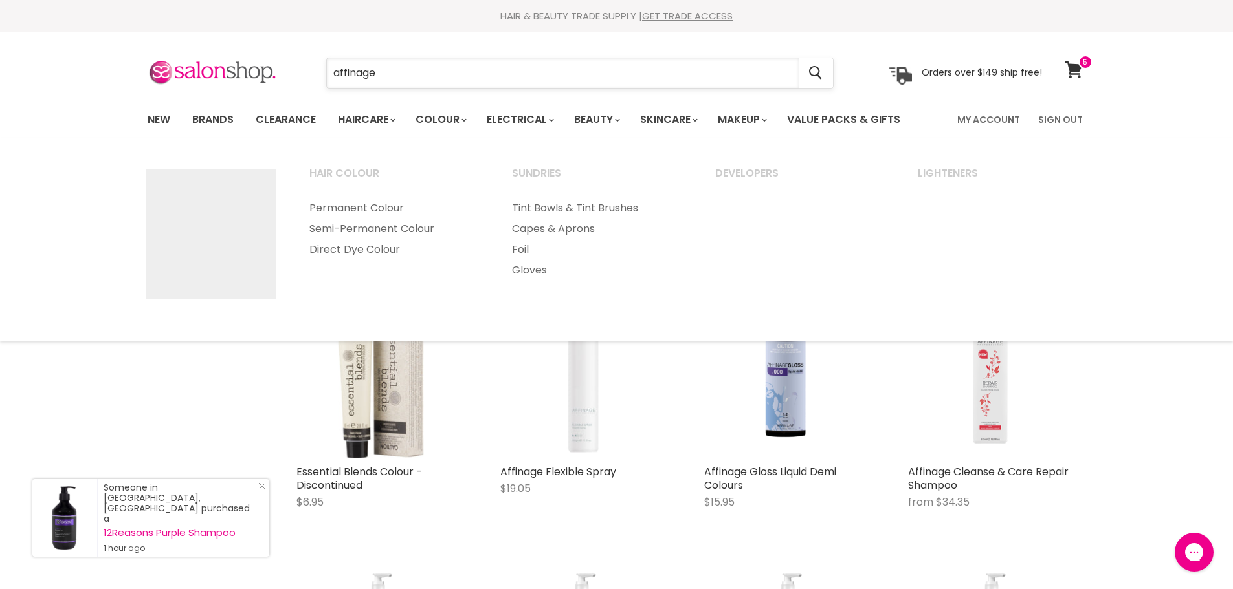
click at [405, 74] on input "affinage" at bounding box center [563, 73] width 472 height 30
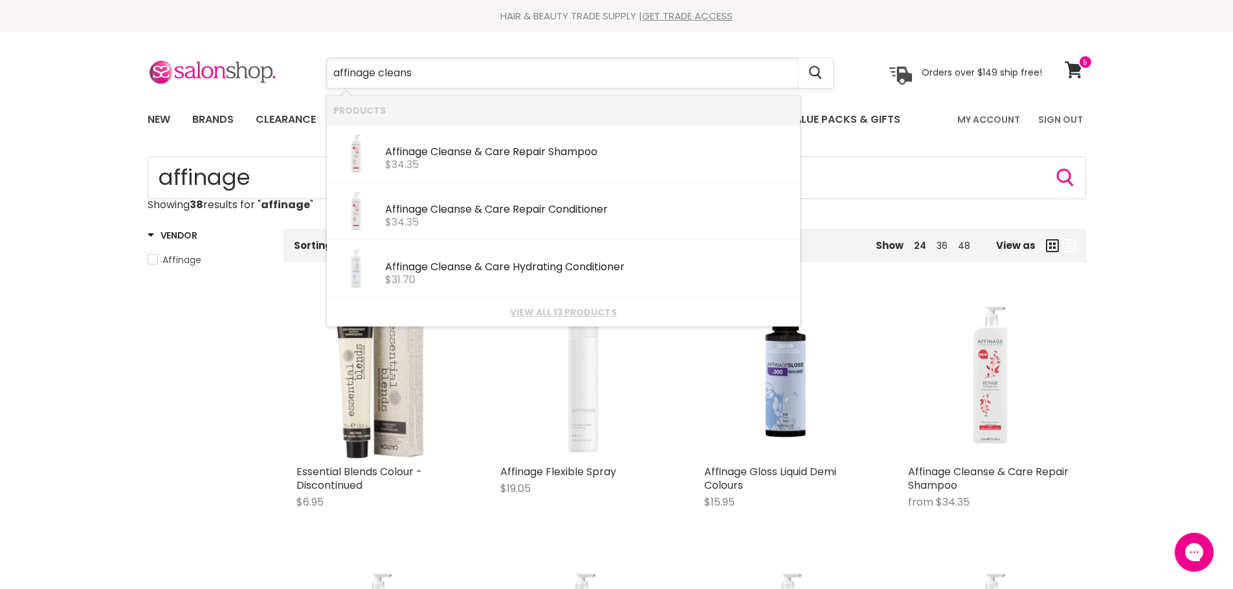
type input "affinage cleanse"
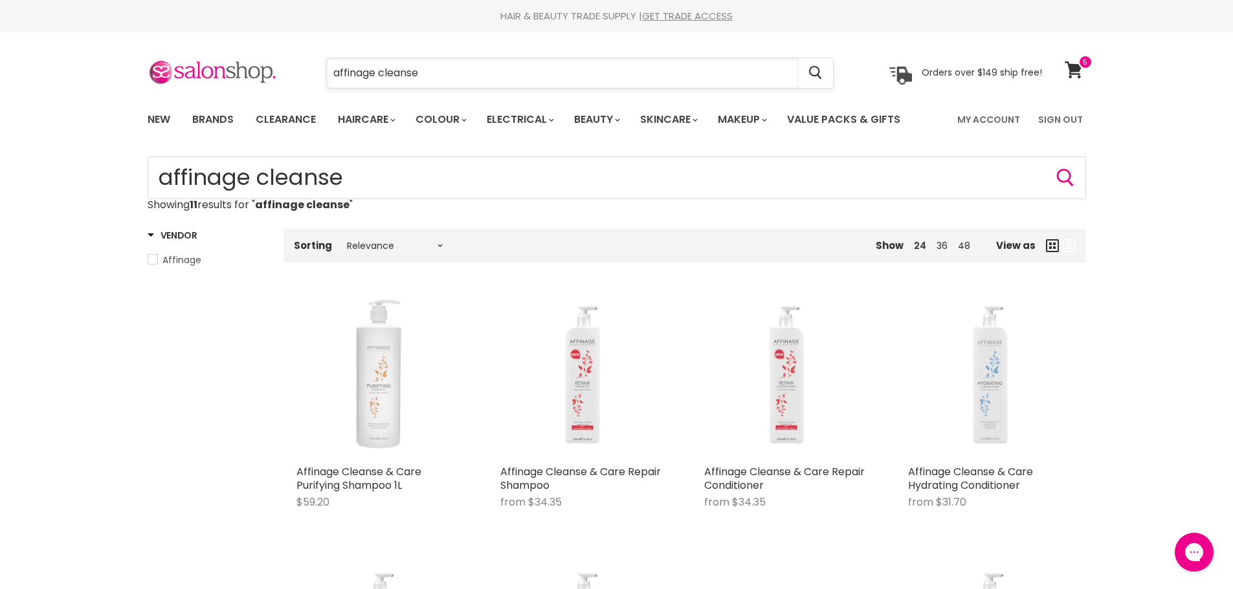
click at [439, 66] on input "affinage cleanse" at bounding box center [563, 73] width 472 height 30
type input "affinage colour blast"
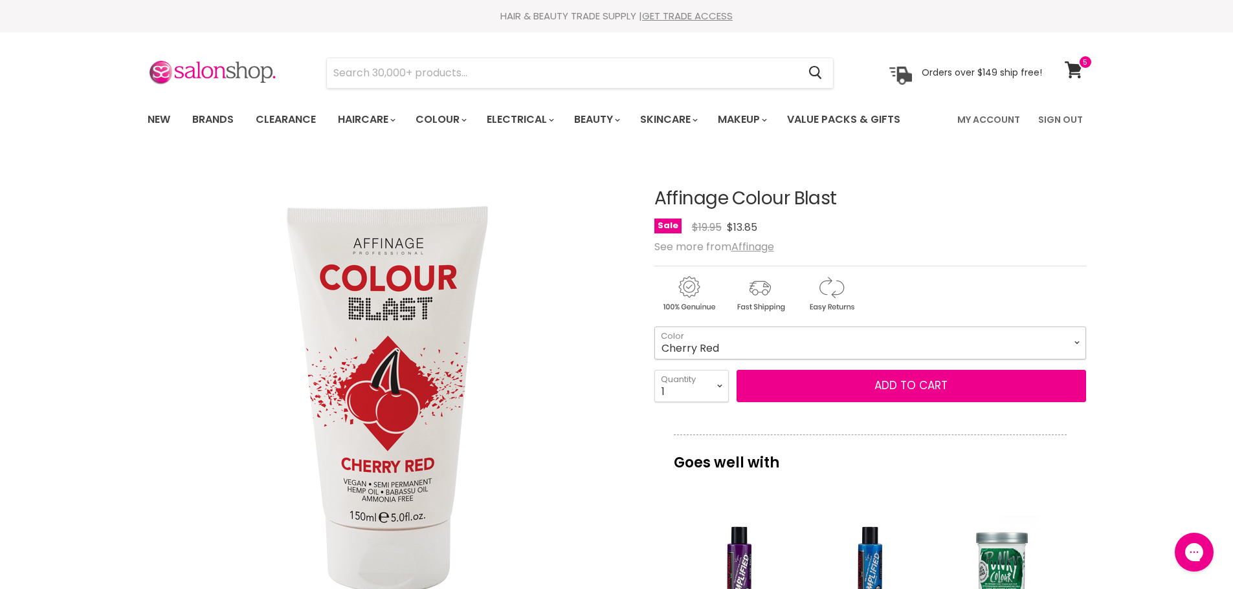
click at [772, 338] on select "Cherry Red Royal Blue Star Bright Yellow Phantom Purple Flamingo Pink" at bounding box center [870, 343] width 432 height 32
click at [447, 78] on input "Search" at bounding box center [563, 73] width 472 height 30
paste input "Nioxin System 6 Scalp Treatment"
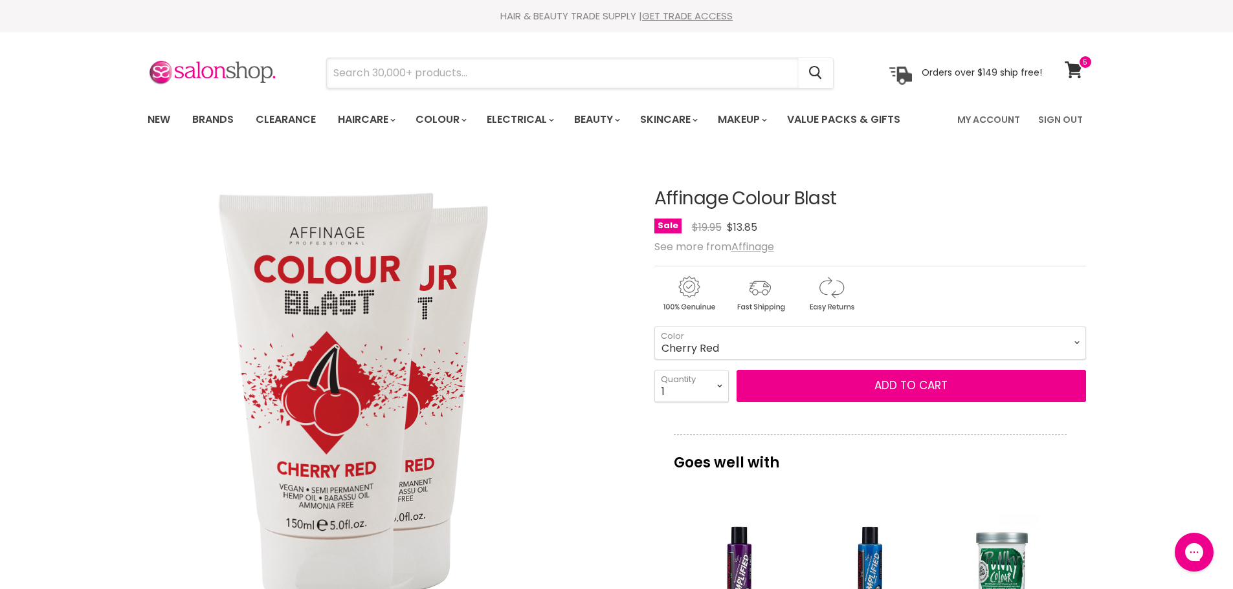
type input "Nioxin System 6 Scalp Treatment"
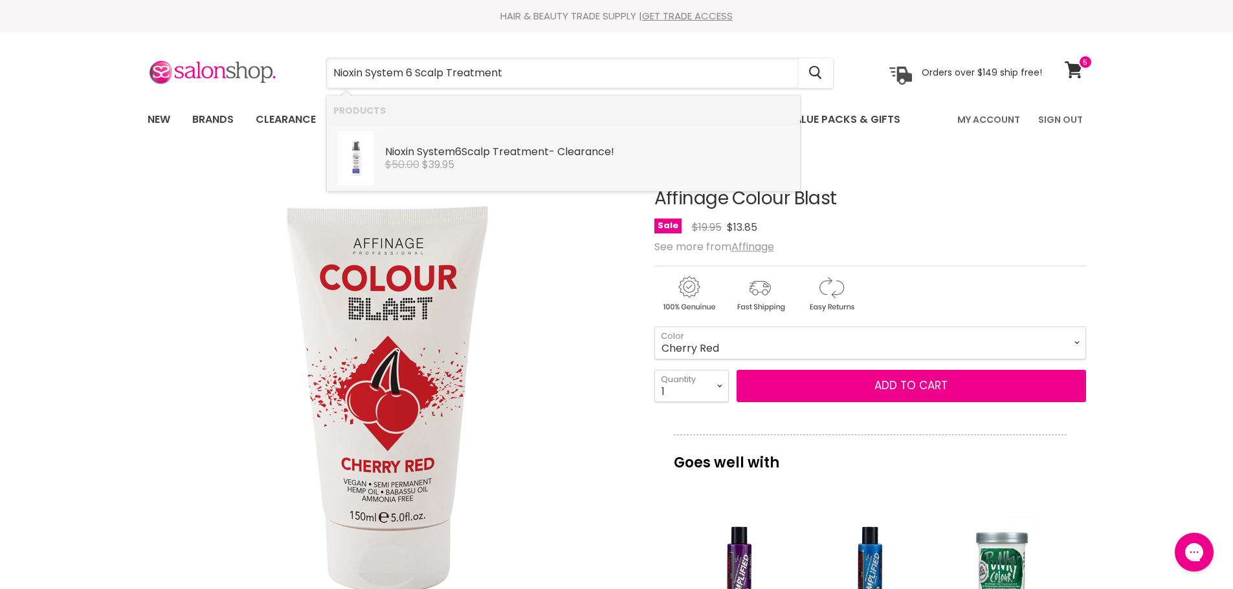
click at [510, 153] on b "Treatment" at bounding box center [520, 151] width 56 height 15
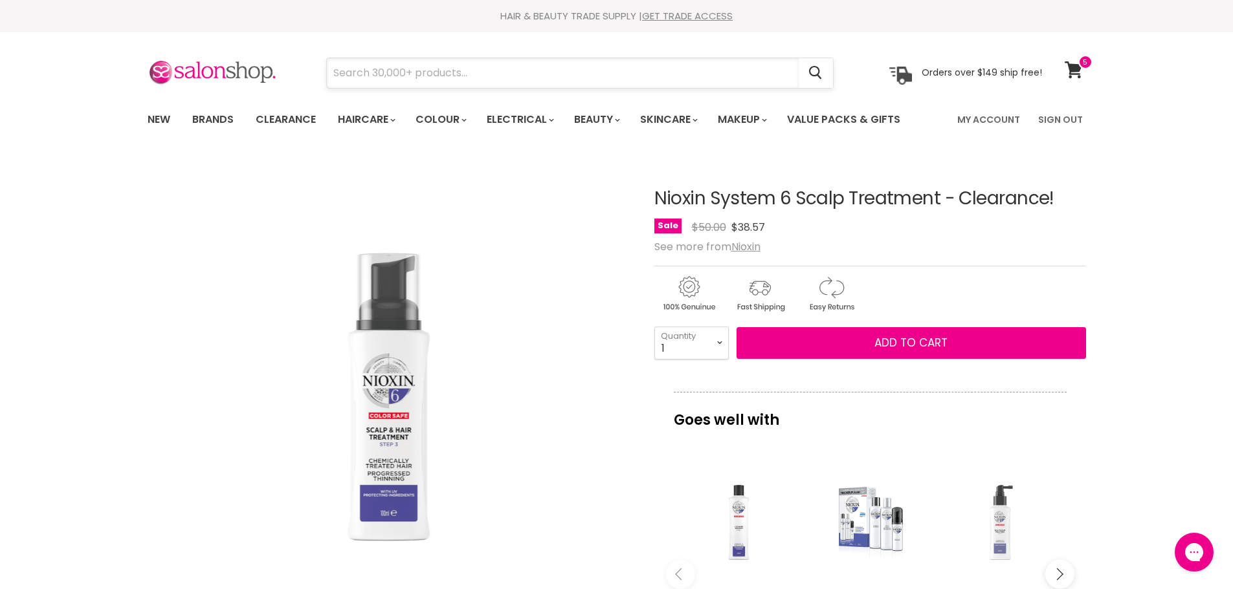
click at [369, 76] on input "Search" at bounding box center [563, 73] width 472 height 30
paste input "Nioxin 3D System 5 Scalp Revitaliser"
type input "Nioxin 3D System 5 Scalp Revitaliser"
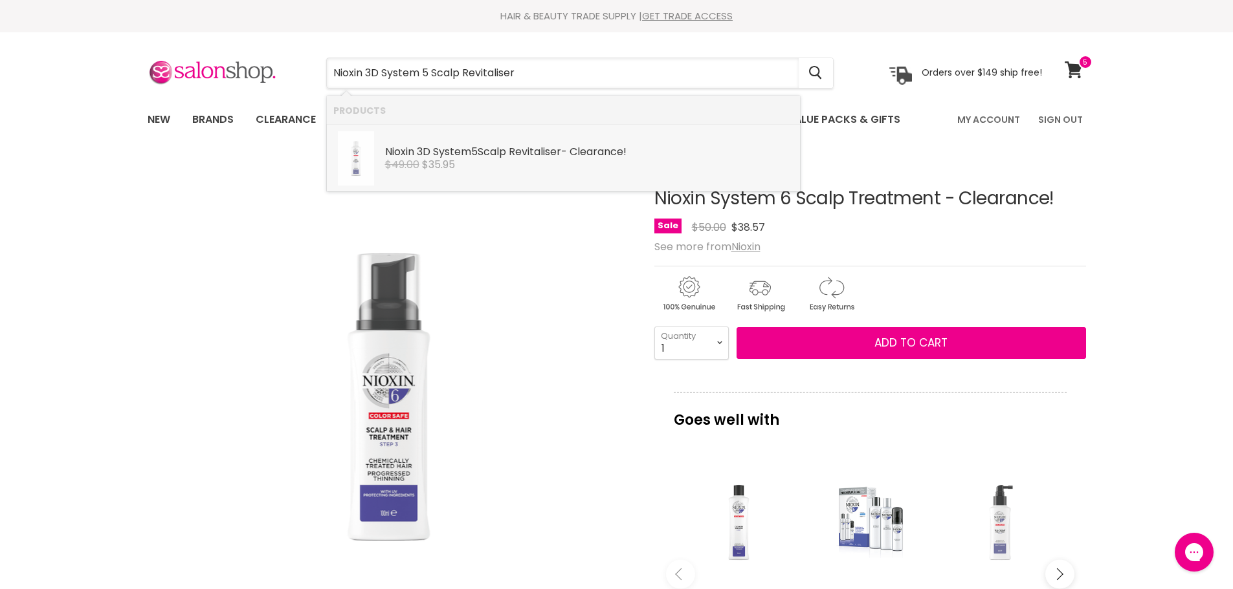
click at [515, 146] on div "Nioxin 3D System 5 Scalp Revitaliser - Clearance!" at bounding box center [589, 153] width 408 height 14
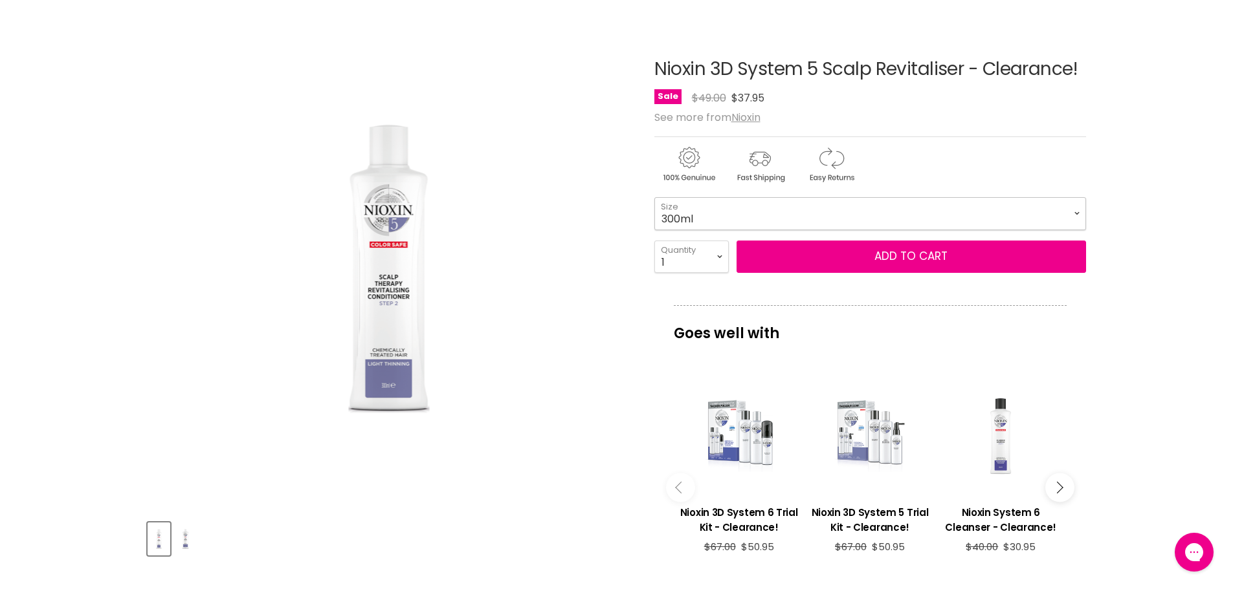
click at [805, 225] on select "300ml 1 Litre" at bounding box center [870, 213] width 432 height 32
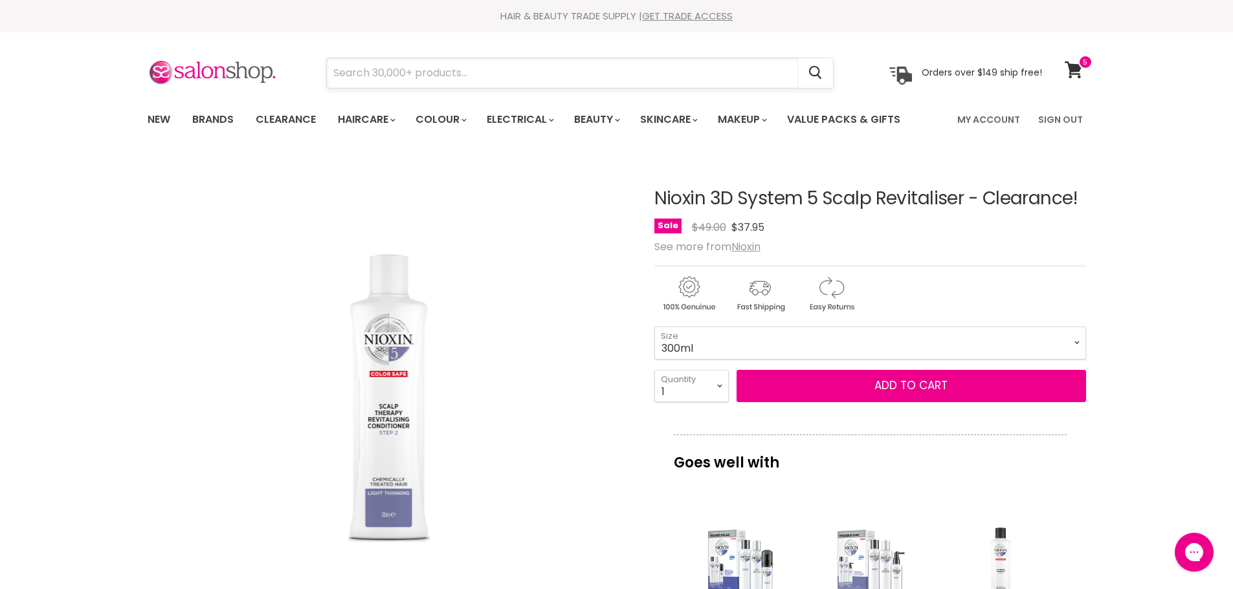
paste input "Nioxin 3D System 5 Cleanser - Clearance!"
type input "Nioxin 3D System 5 Cleanser - Clearance!"
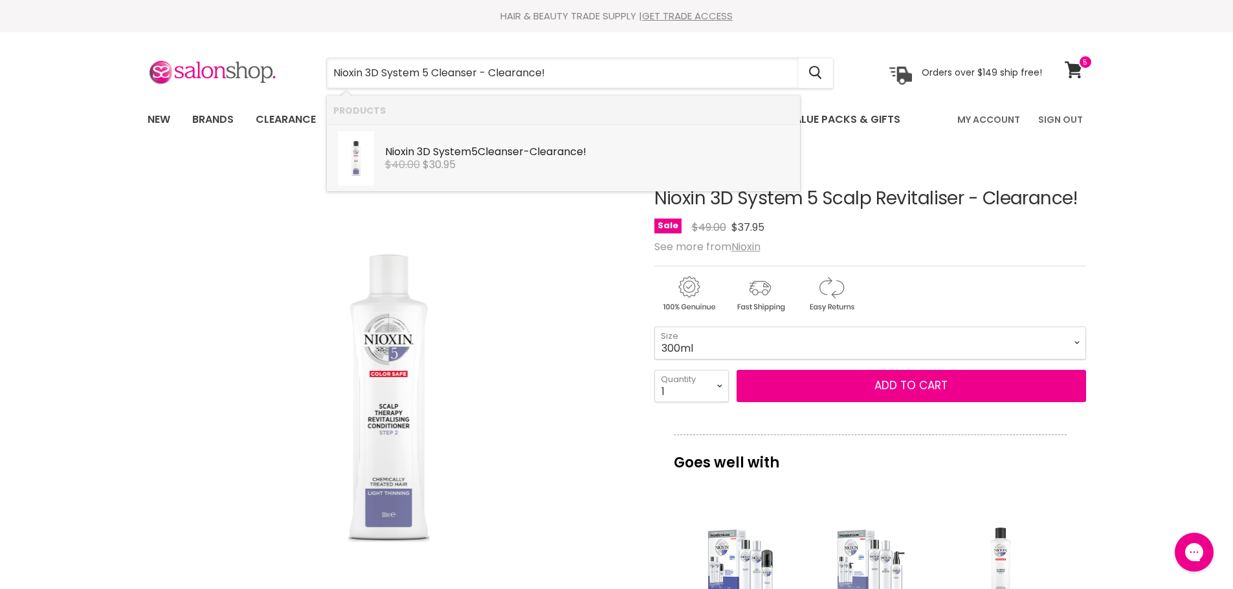
click at [491, 153] on b "Cleanser" at bounding box center [500, 151] width 46 height 15
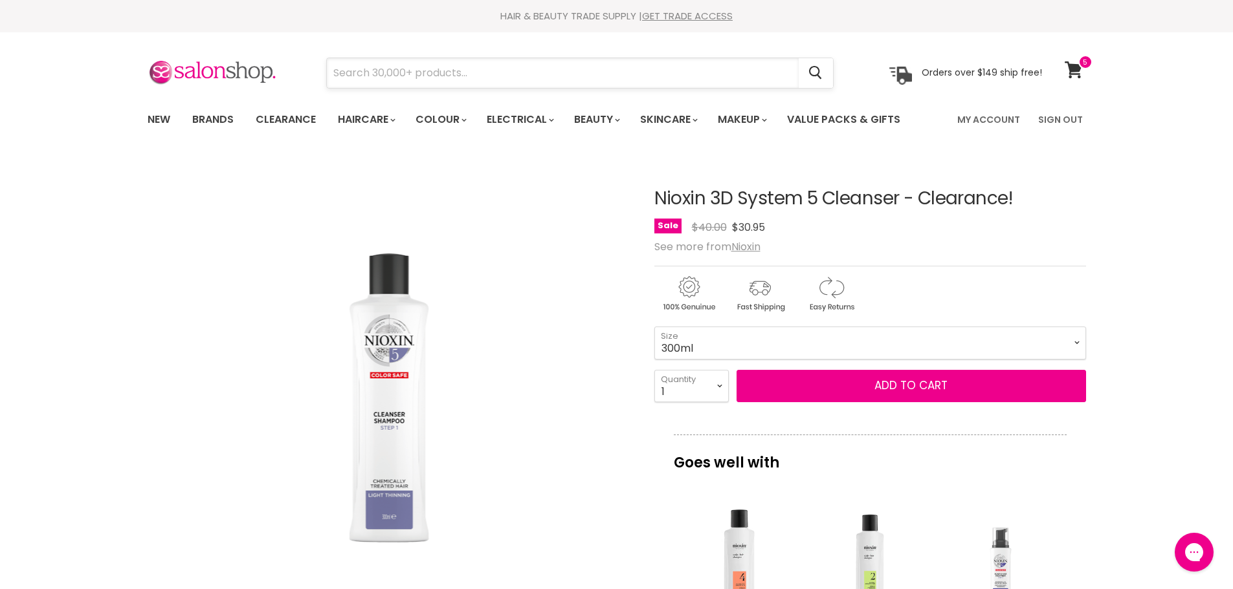
paste input "Nioxin 3D System 5 Scalp Treatment"
type input "Nioxin 3D System 5 Scalp Treatment"
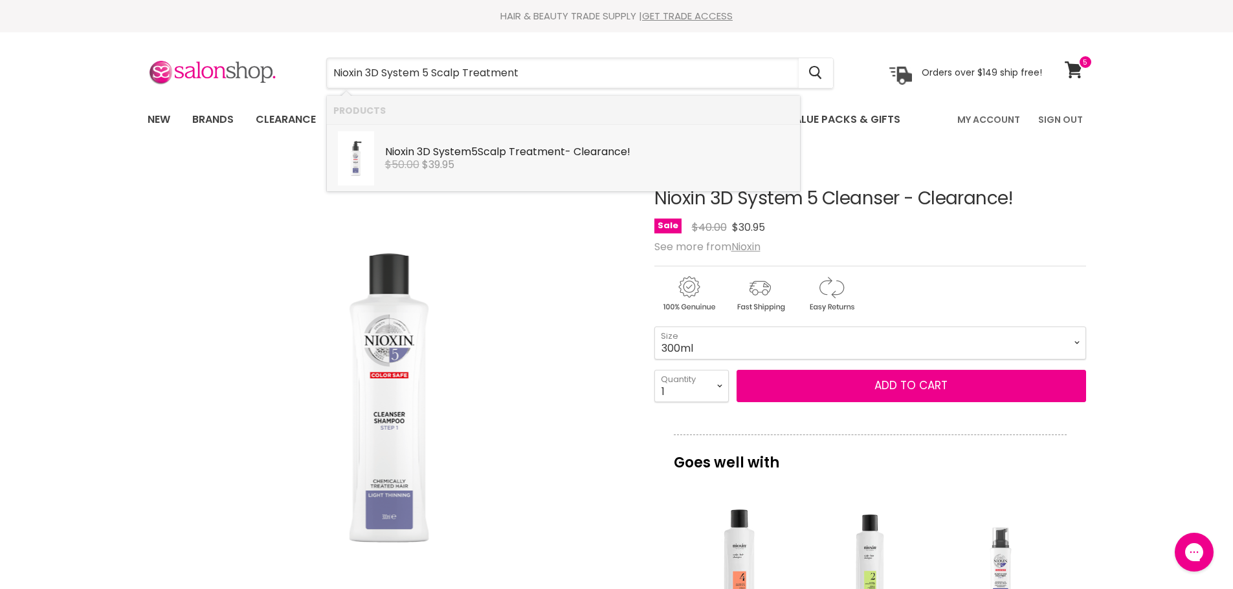
click at [506, 146] on b "Scalp" at bounding box center [491, 151] width 28 height 15
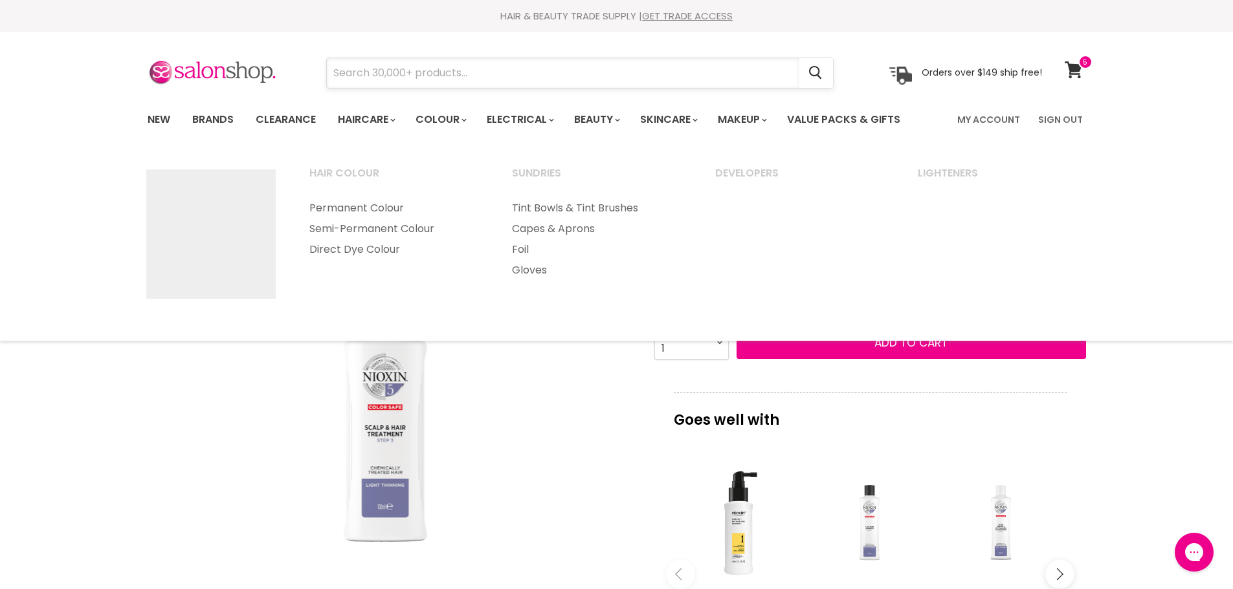
click at [419, 71] on input "Search" at bounding box center [563, 73] width 472 height 30
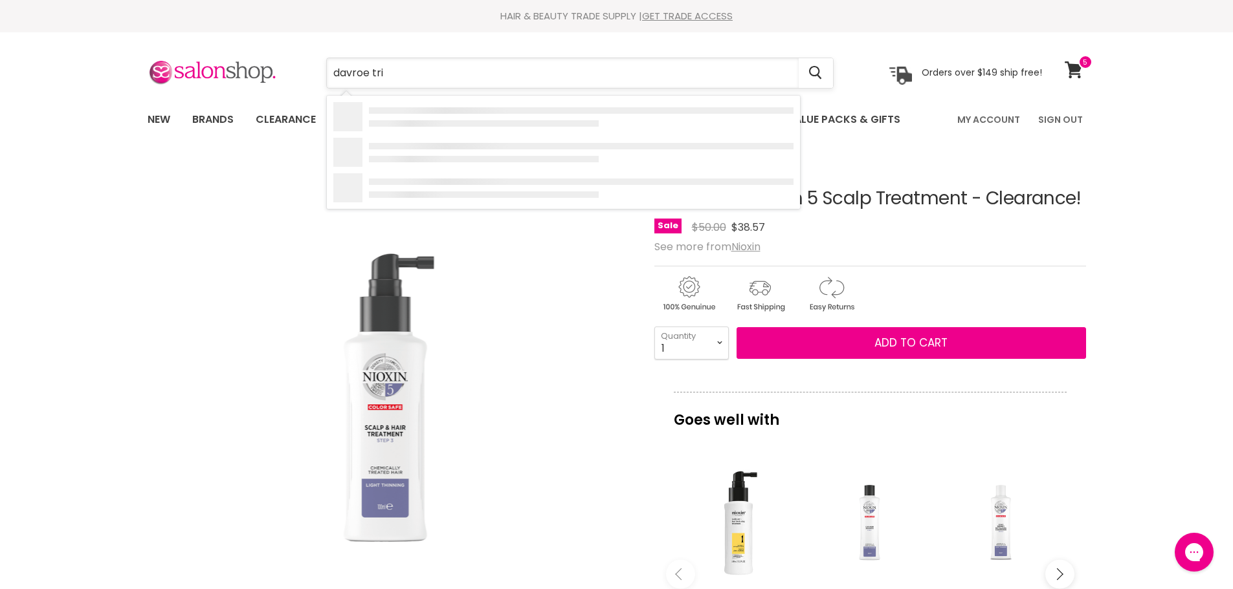
type input "davroe trio"
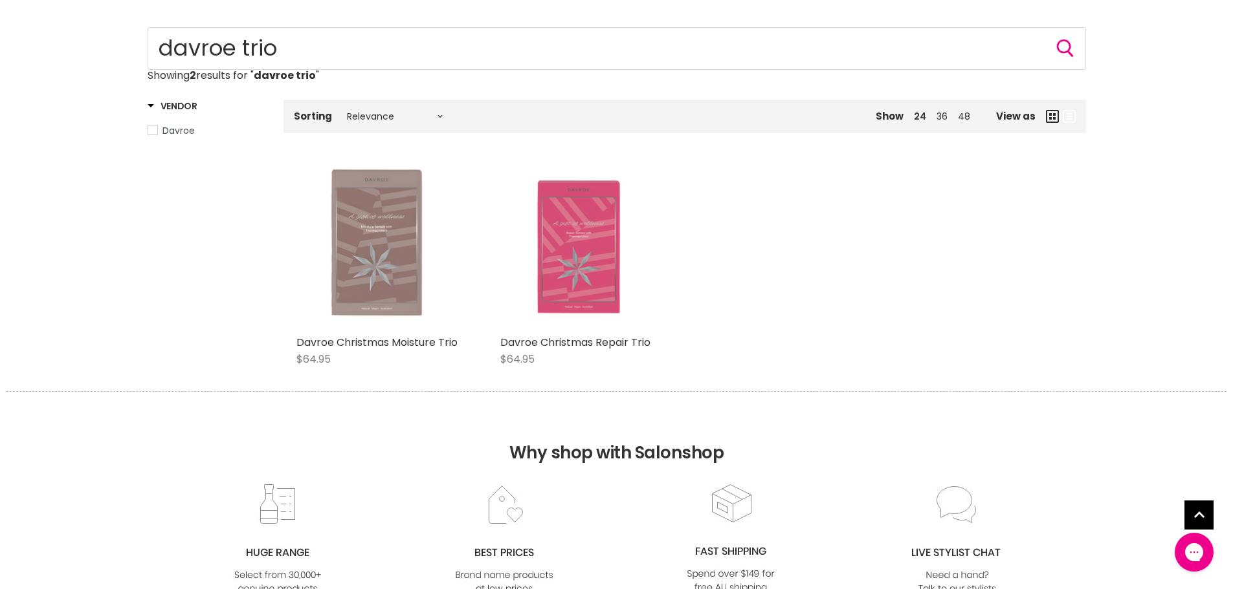
click at [375, 268] on img "Main content" at bounding box center [377, 246] width 109 height 165
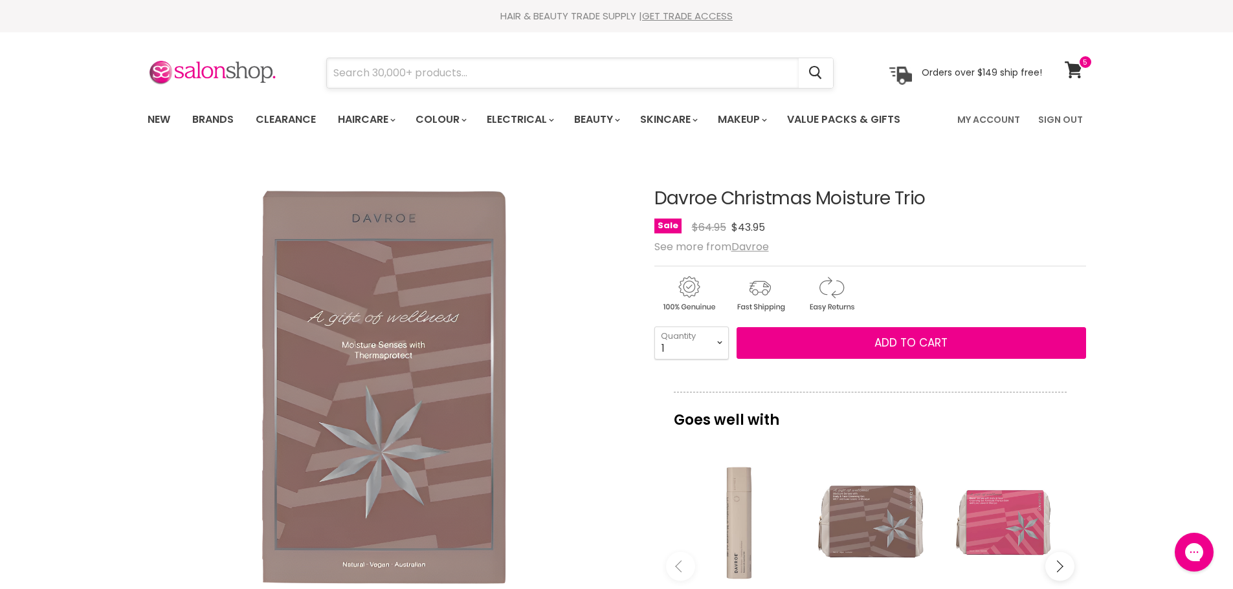
click at [406, 76] on input "Search" at bounding box center [563, 73] width 472 height 30
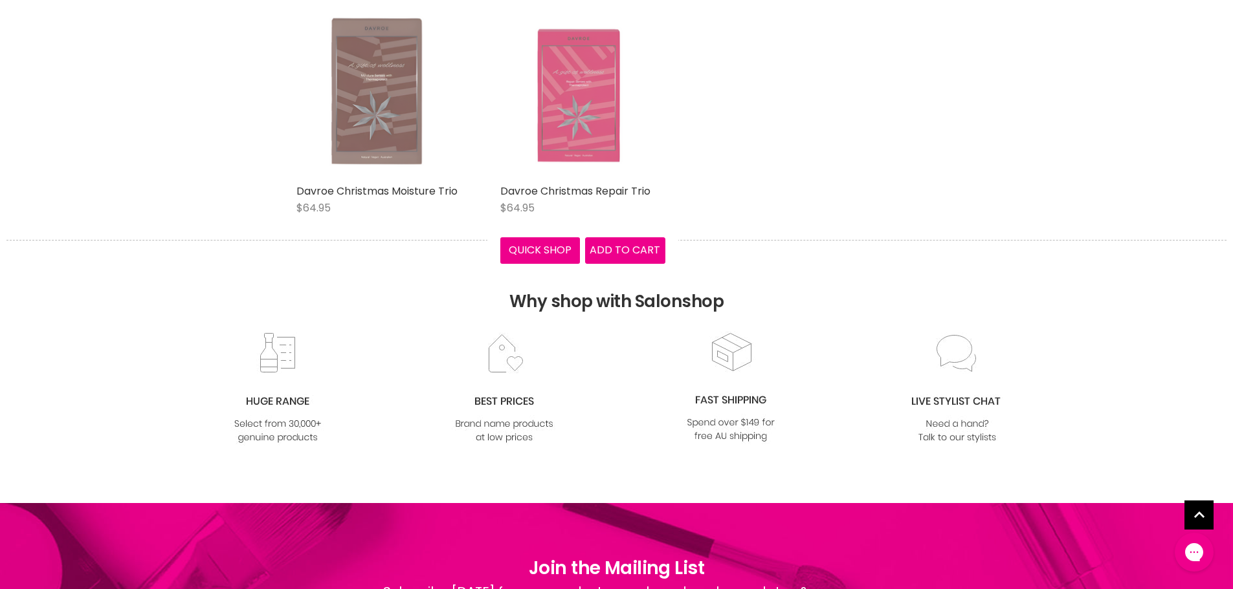
click at [569, 105] on img "Main content" at bounding box center [582, 95] width 118 height 165
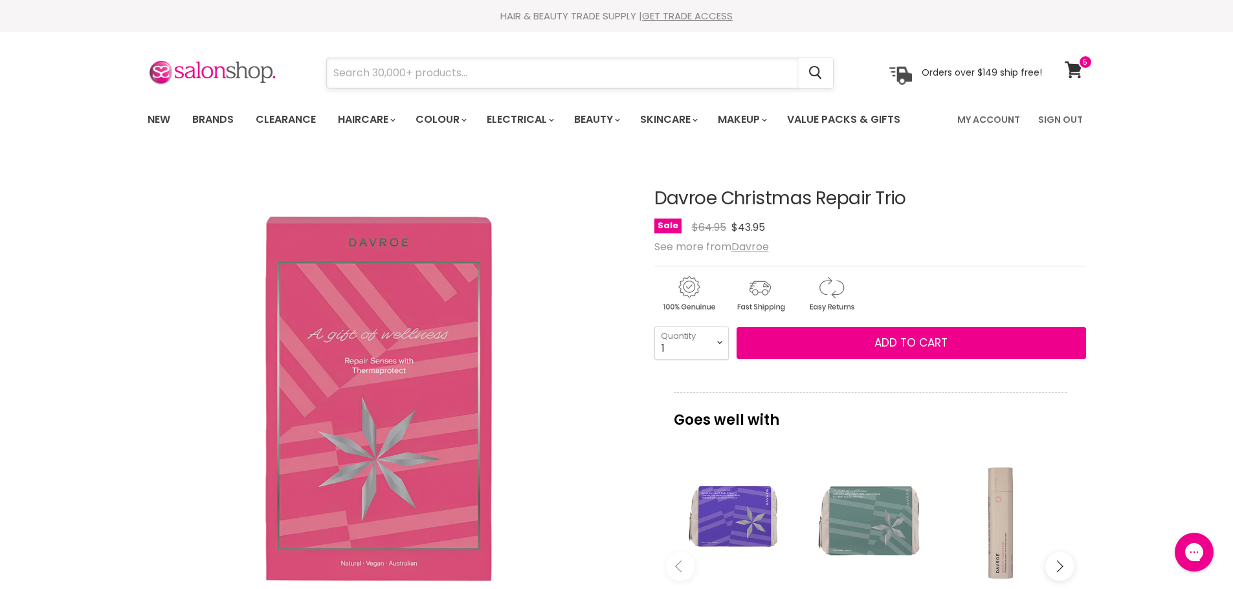
click at [452, 72] on input "Search" at bounding box center [563, 73] width 472 height 30
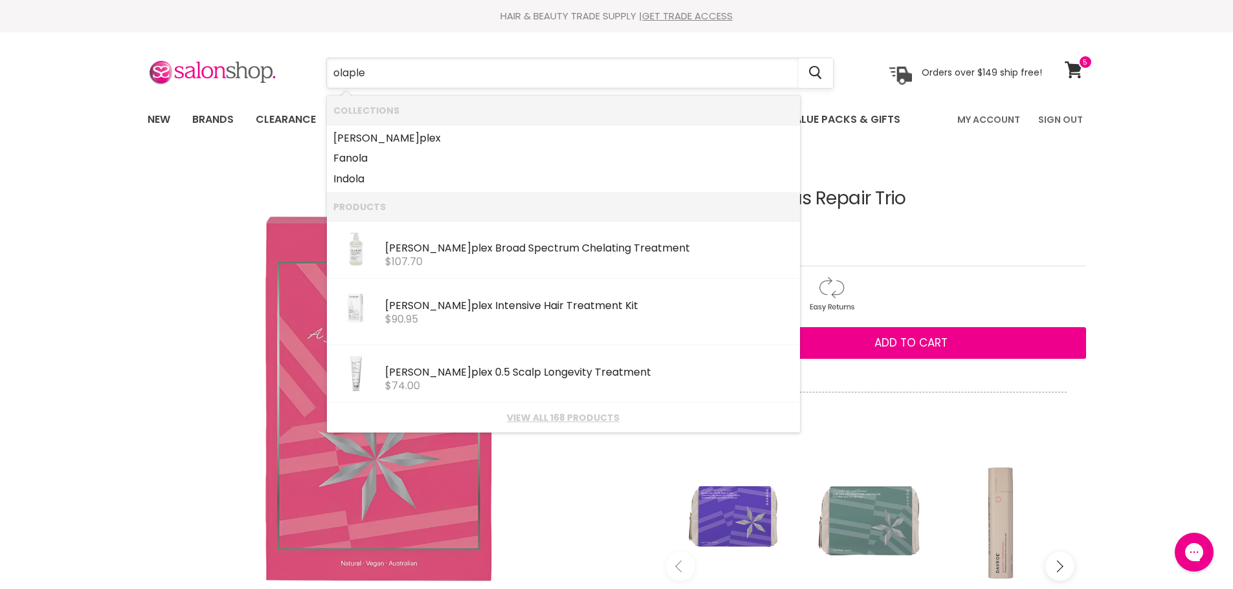
type input "olaplex"
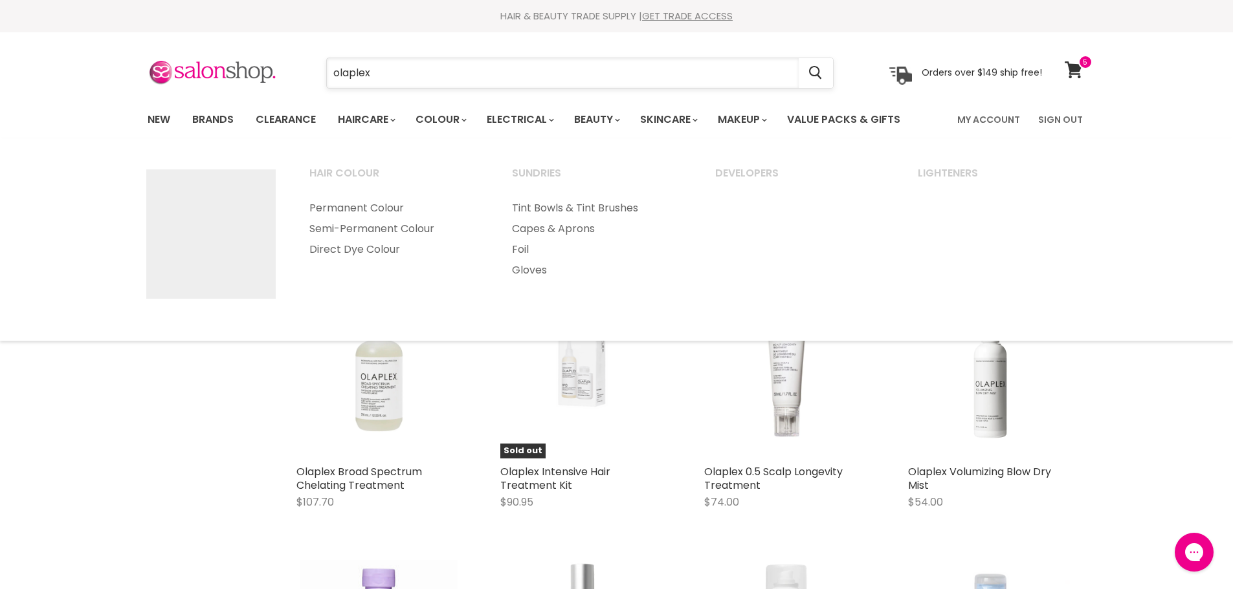
click at [422, 77] on input "olaplex" at bounding box center [563, 73] width 472 height 30
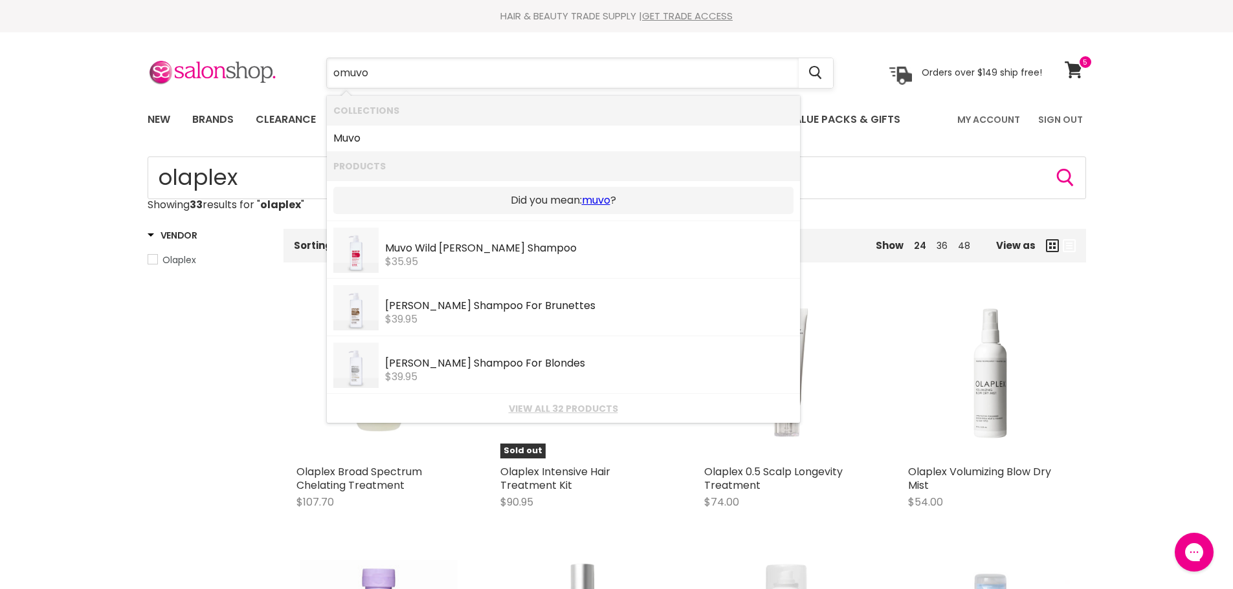
type input "omuv"
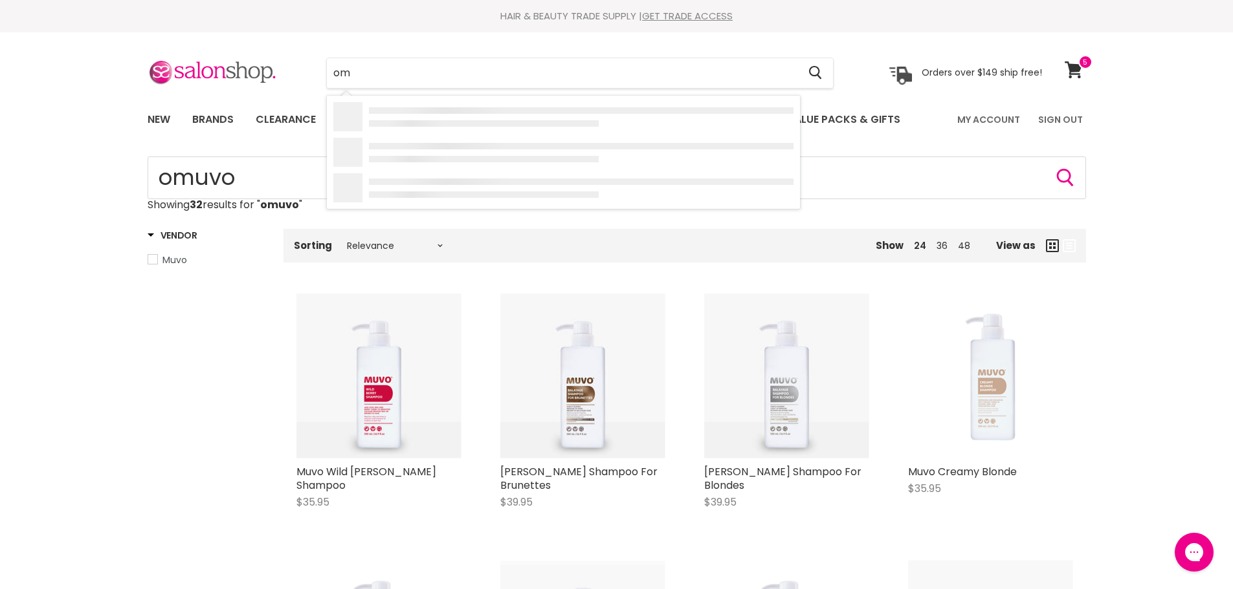
type input "o"
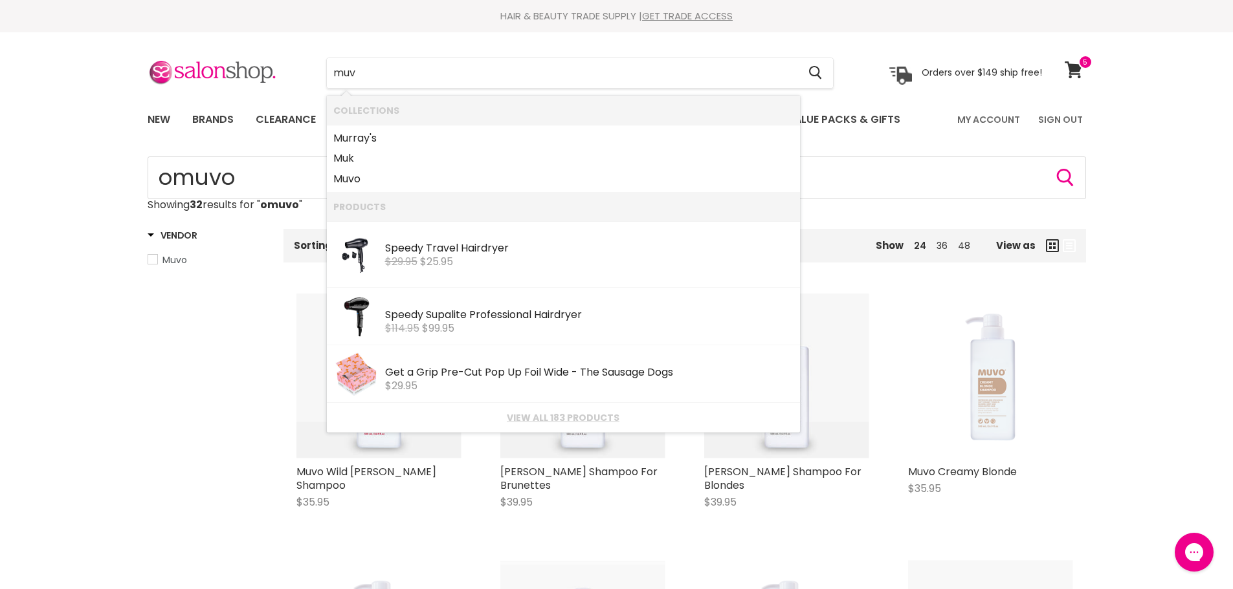
type input "muvo"
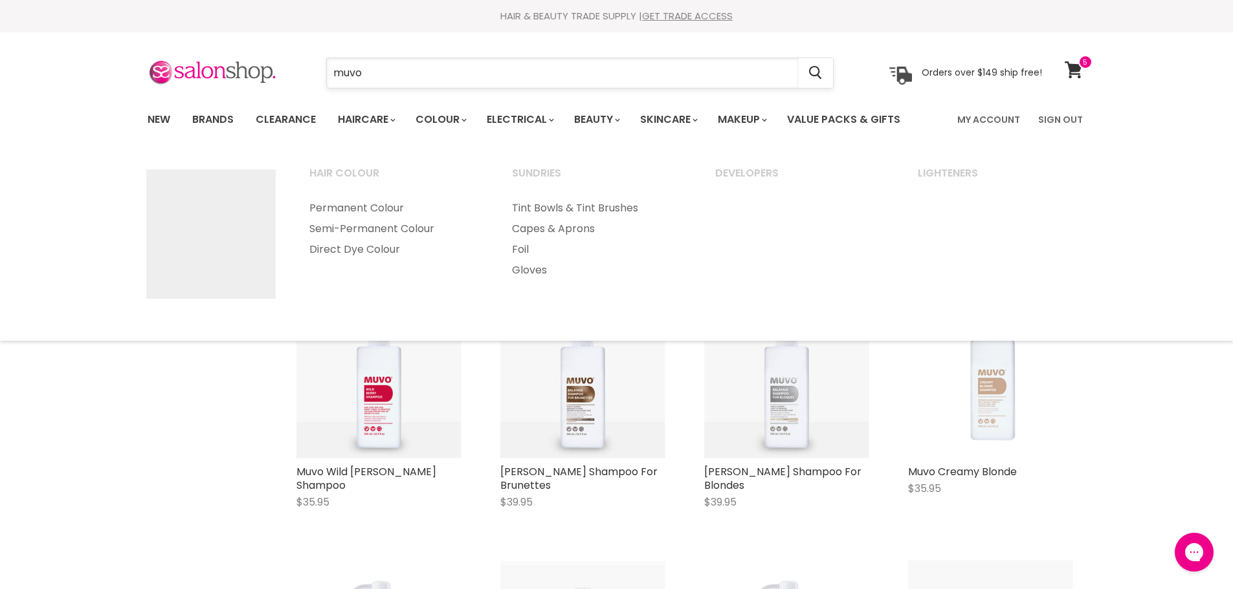
click at [388, 63] on input "muvo" at bounding box center [563, 73] width 472 height 30
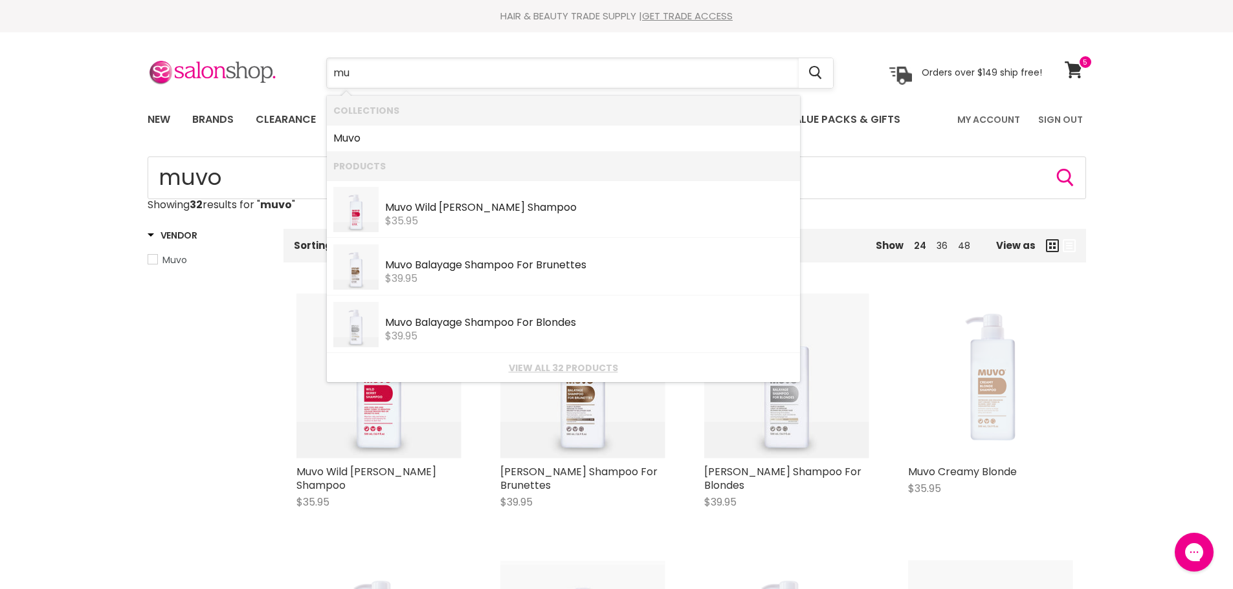
type input "m"
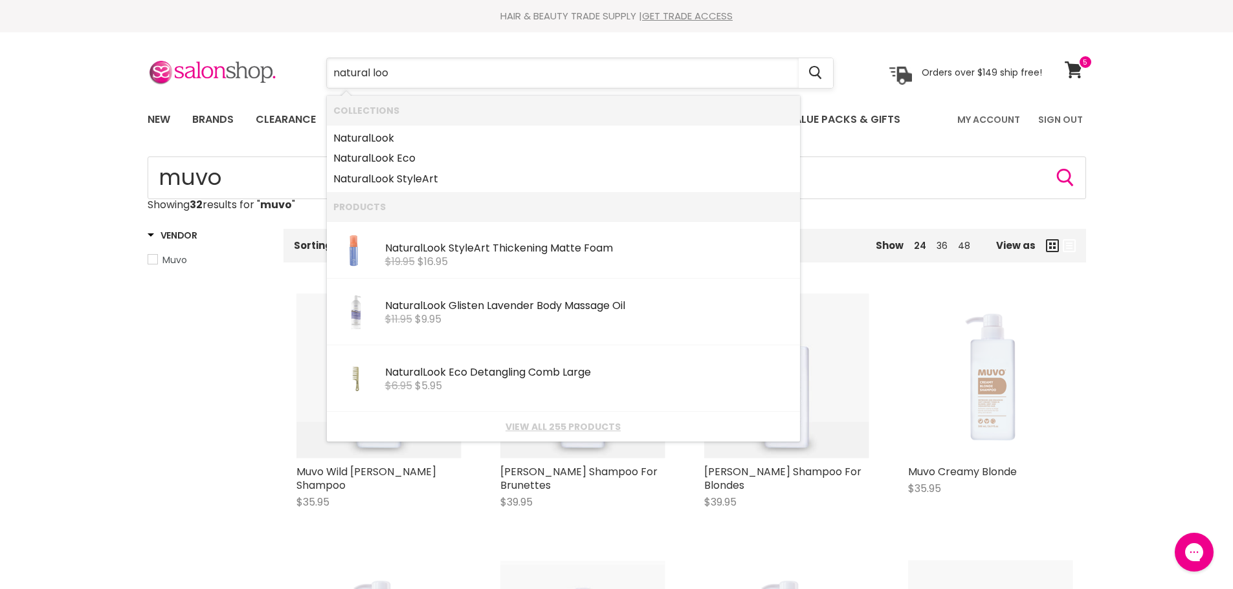
type input "natural look"
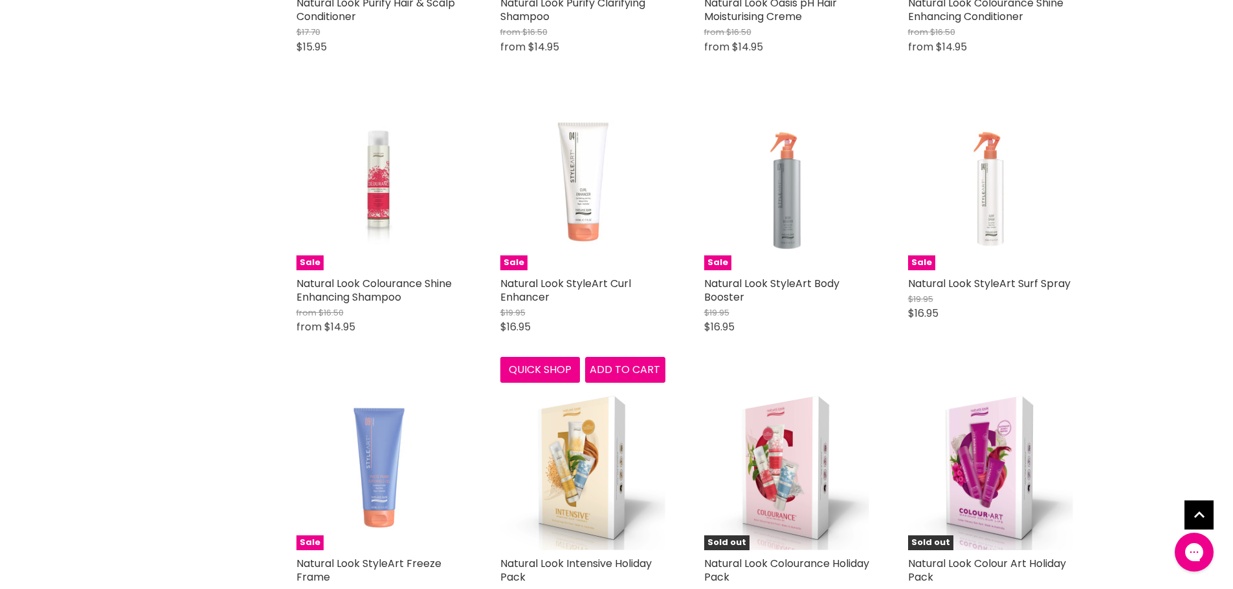
scroll to position [2717, 0]
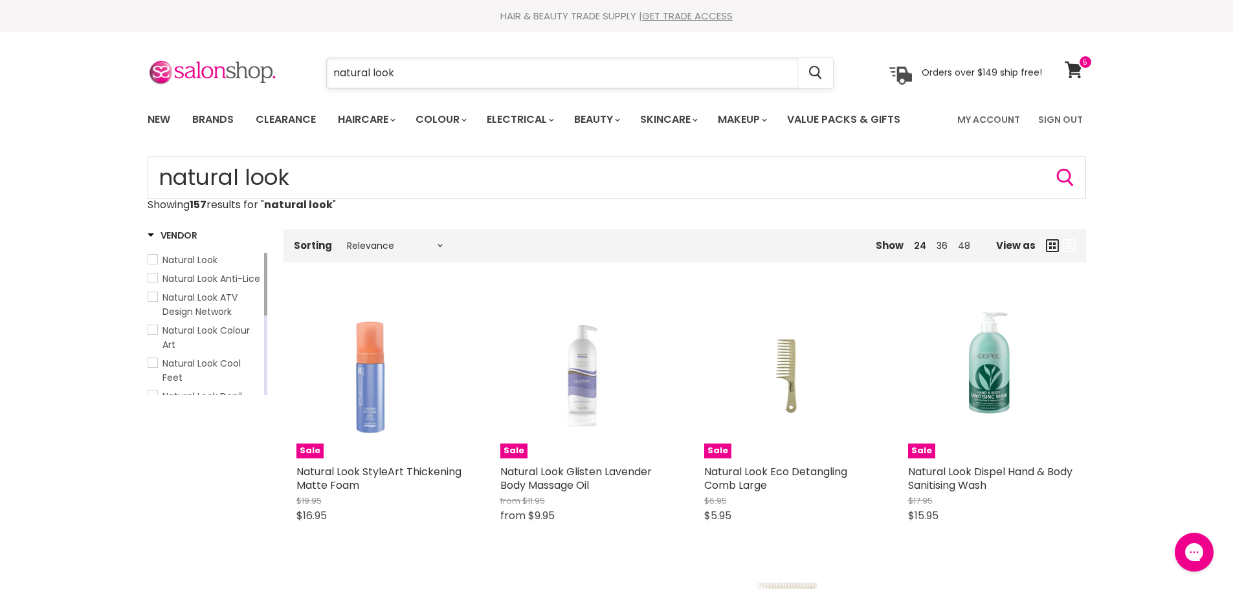
click at [455, 76] on input "natural look" at bounding box center [563, 73] width 472 height 30
type input "natural look anti lice"
